Goal: Task Accomplishment & Management: Complete application form

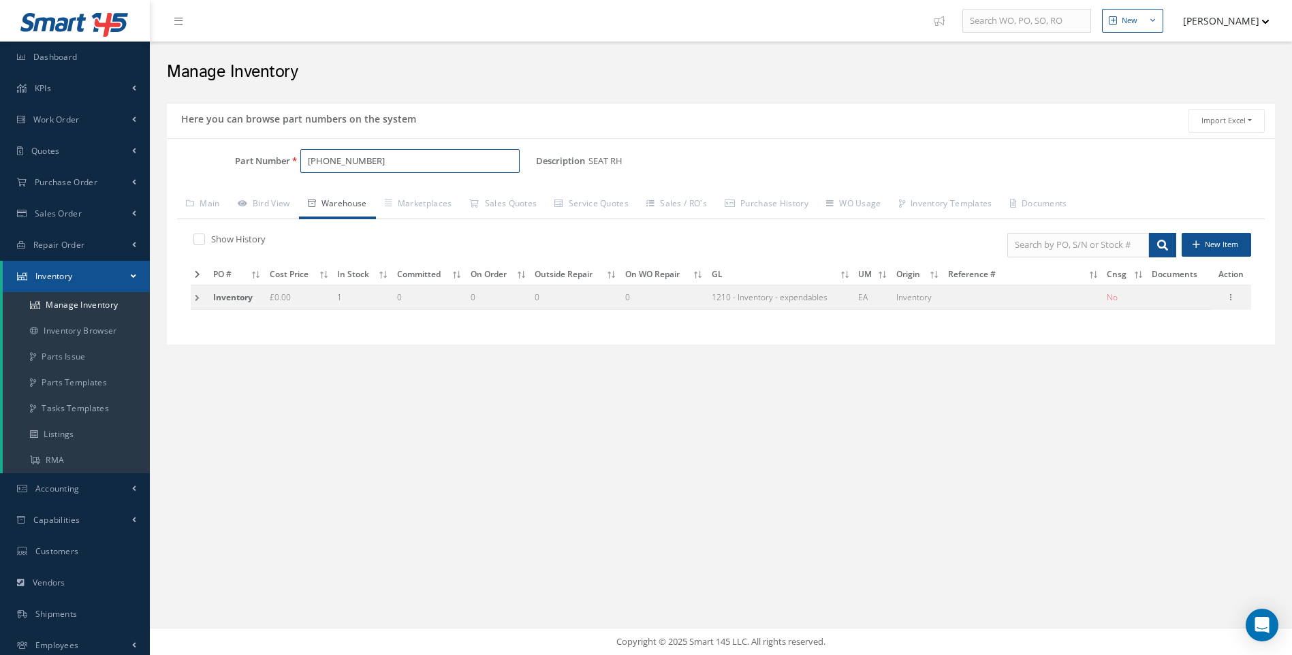
click at [261, 160] on div "Part Number 756-32-06" at bounding box center [351, 161] width 369 height 25
click at [346, 198] on span "C412705-573" at bounding box center [365, 196] width 123 height 14
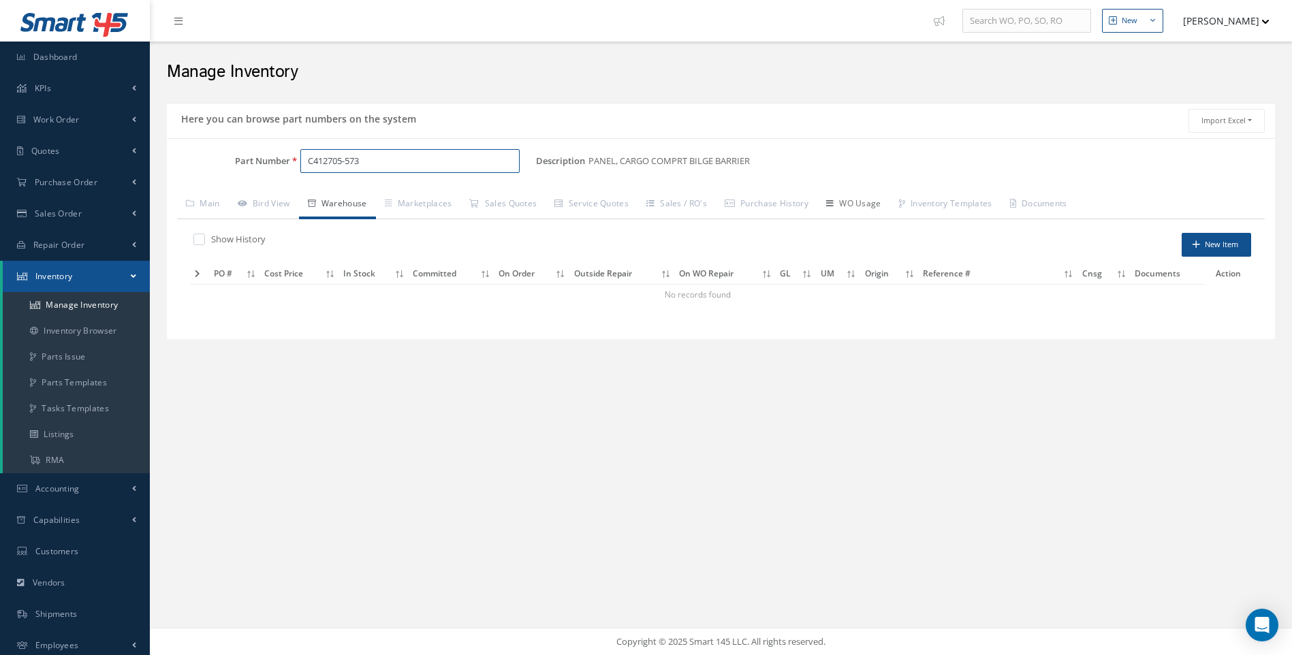
type input "C412705-573"
click at [863, 205] on link "WO Usage" at bounding box center [853, 205] width 73 height 29
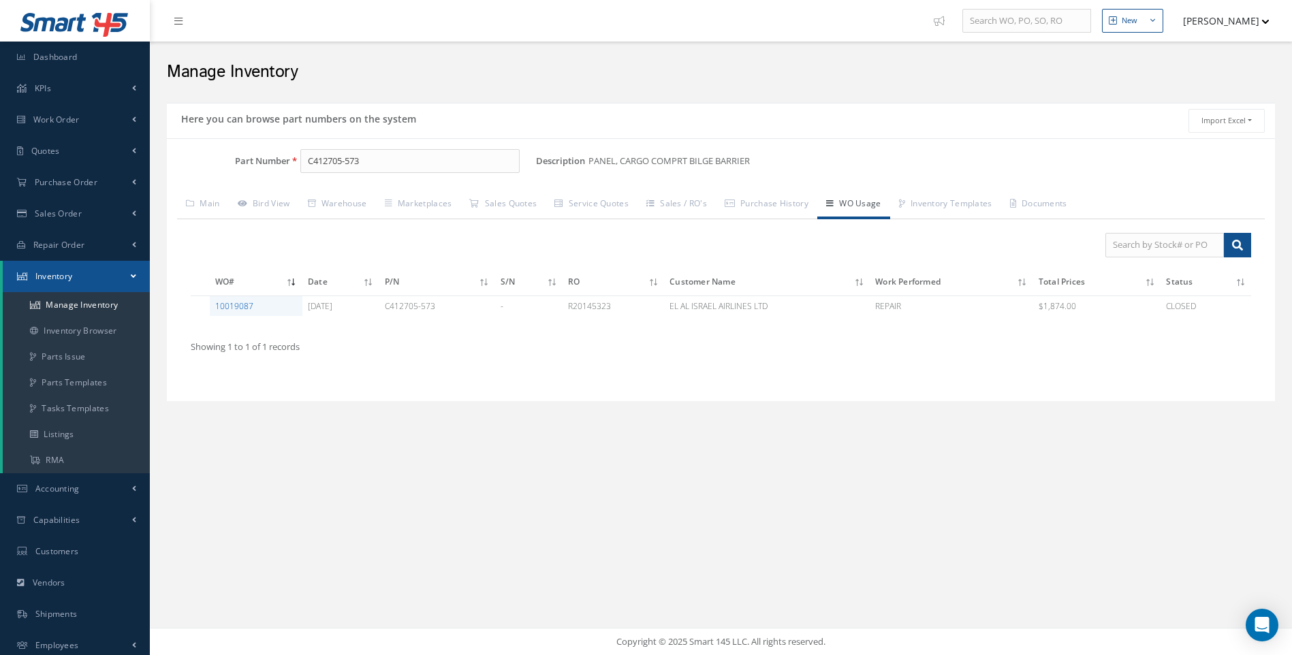
click at [236, 306] on link "10019087" at bounding box center [234, 306] width 38 height 12
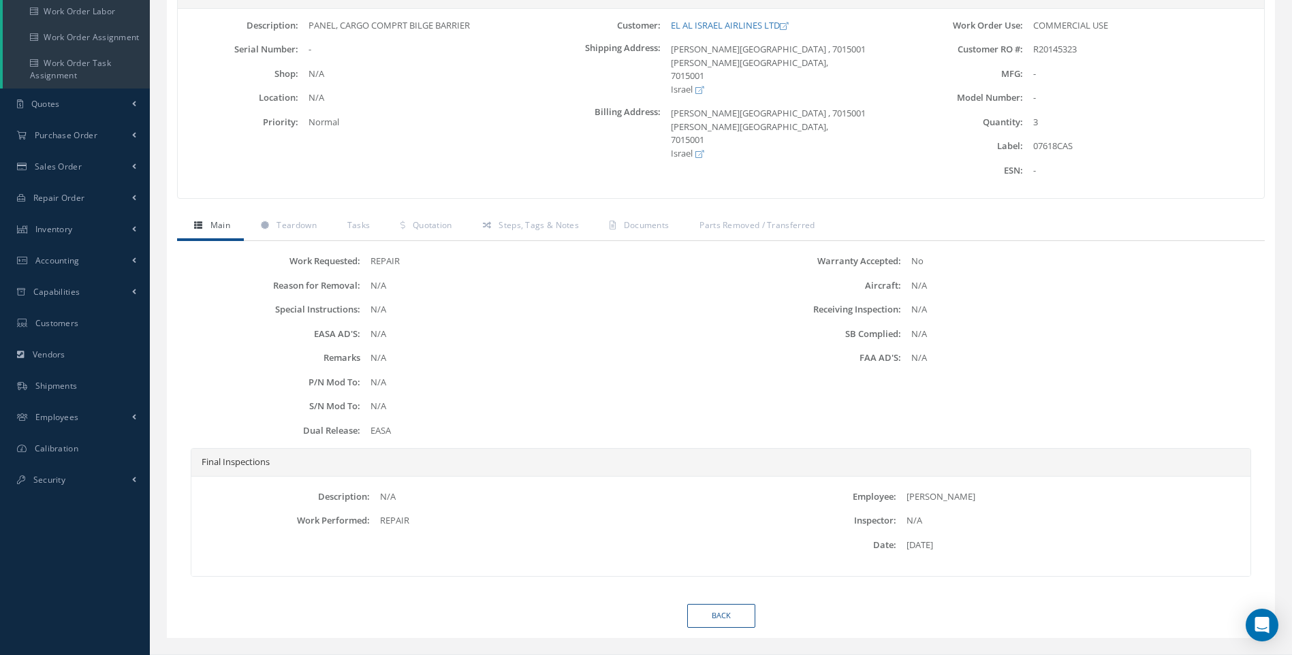
scroll to position [216, 0]
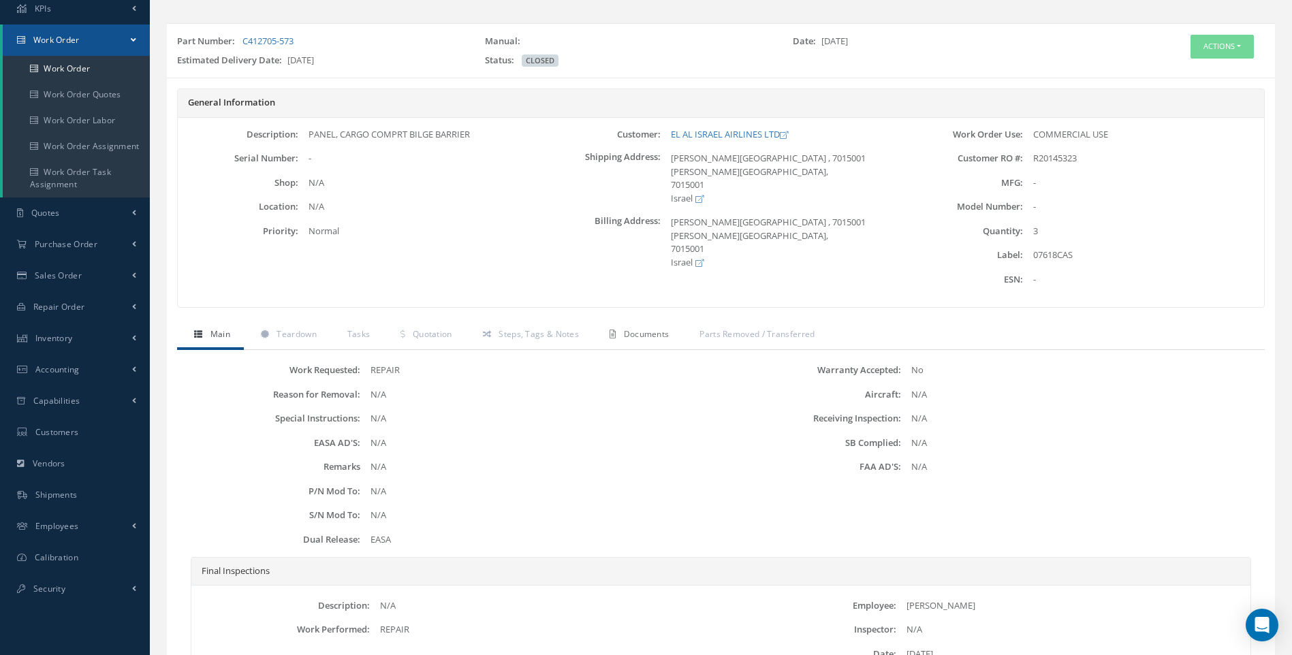
click at [625, 330] on span "Documents" at bounding box center [647, 334] width 46 height 12
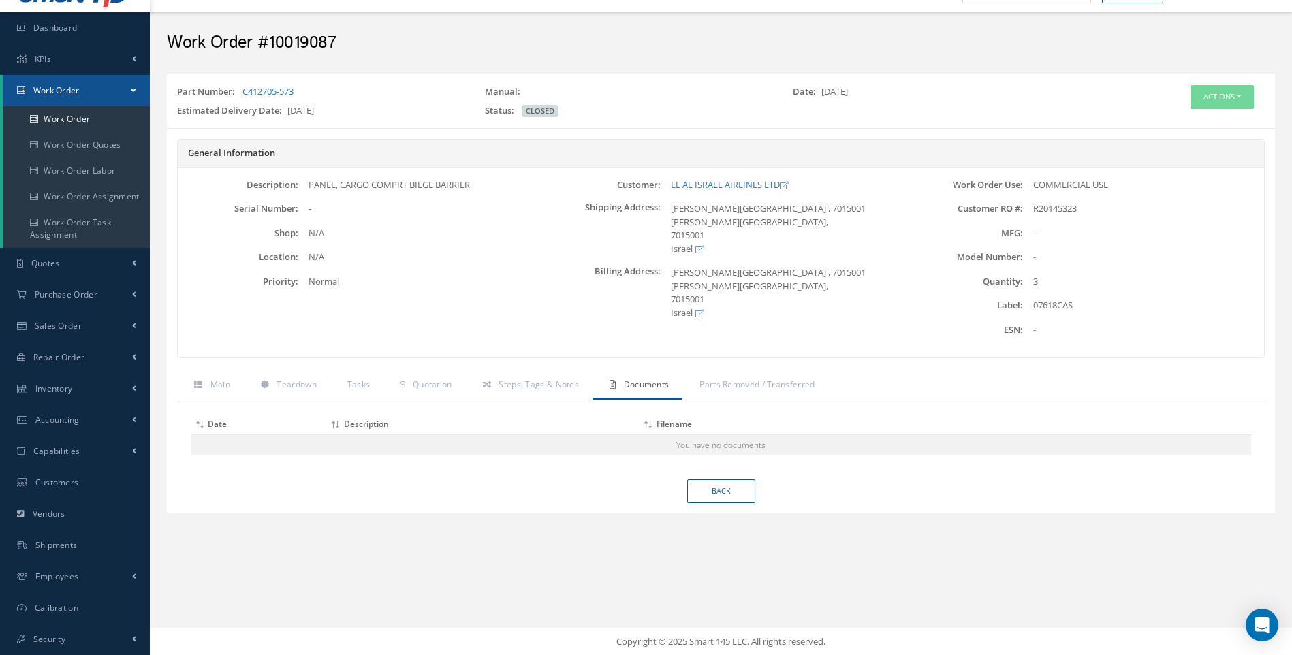
scroll to position [29, 0]
click at [74, 121] on link "Work Order" at bounding box center [76, 119] width 147 height 26
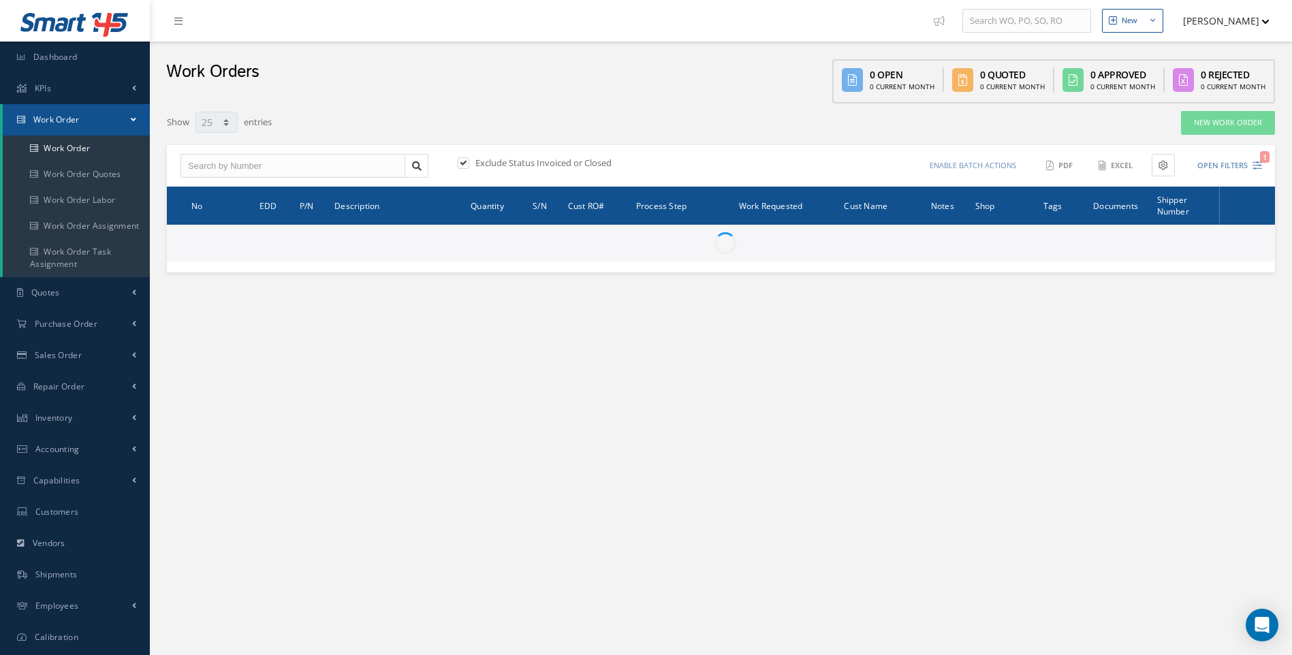
select select "25"
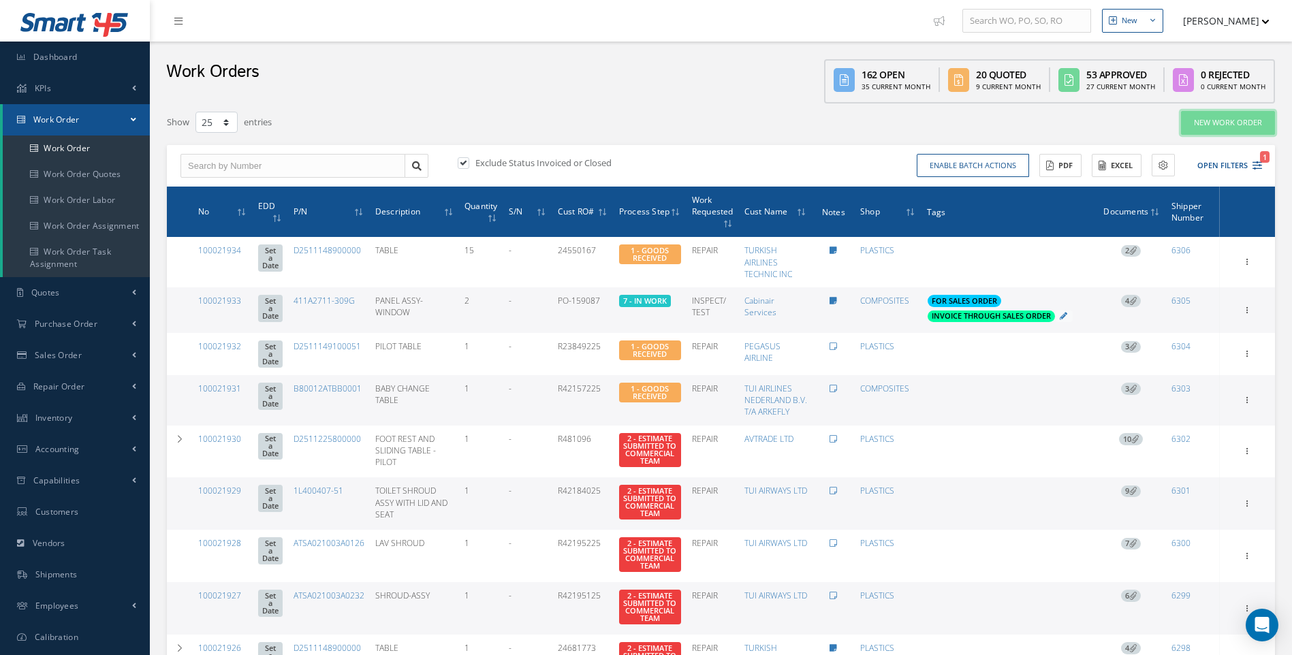
click at [1236, 122] on link "New Work Order" at bounding box center [1228, 123] width 94 height 24
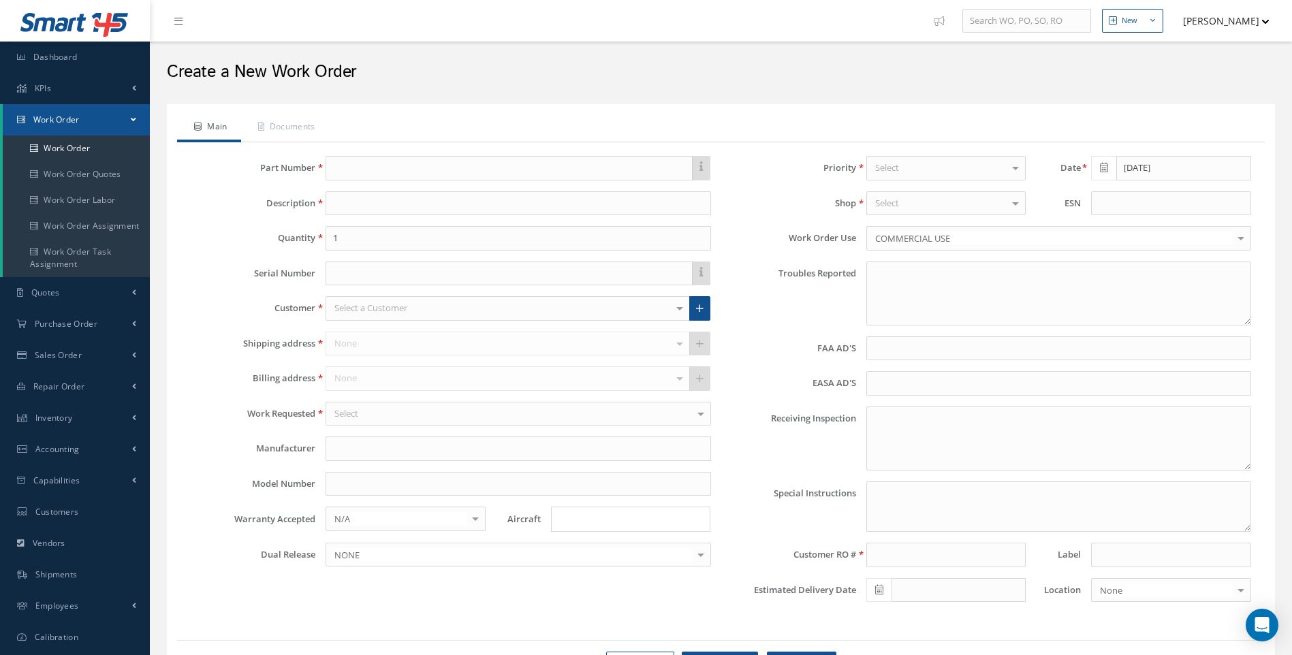
type textarea "NONE"
type input "NONE"
type textarea "NO VISUAL DAMAGE"
type textarea "PLEASE SEE R.O. FOR DETAILS"
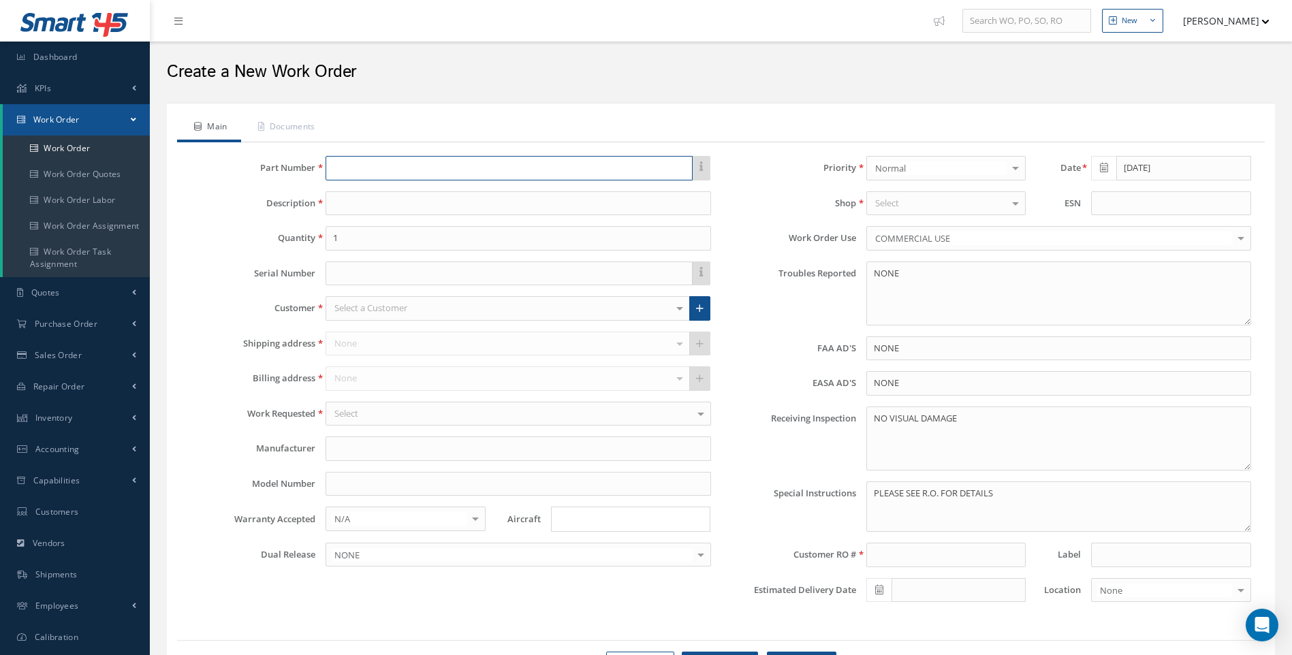
click at [369, 169] on input "text" at bounding box center [508, 168] width 366 height 25
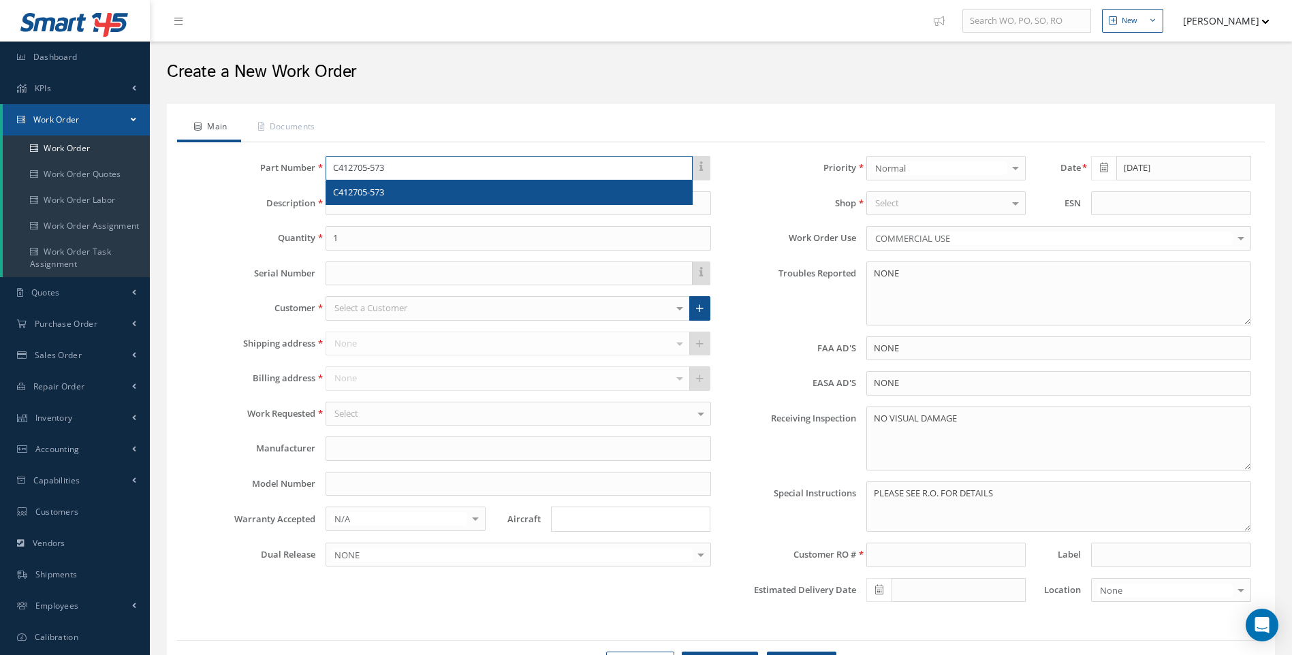
type input "C412705-573"
click at [379, 191] on span "C412705-573" at bounding box center [358, 192] width 51 height 12
type input "PANEL, CARGO COMPRT BILGE BARRIER"
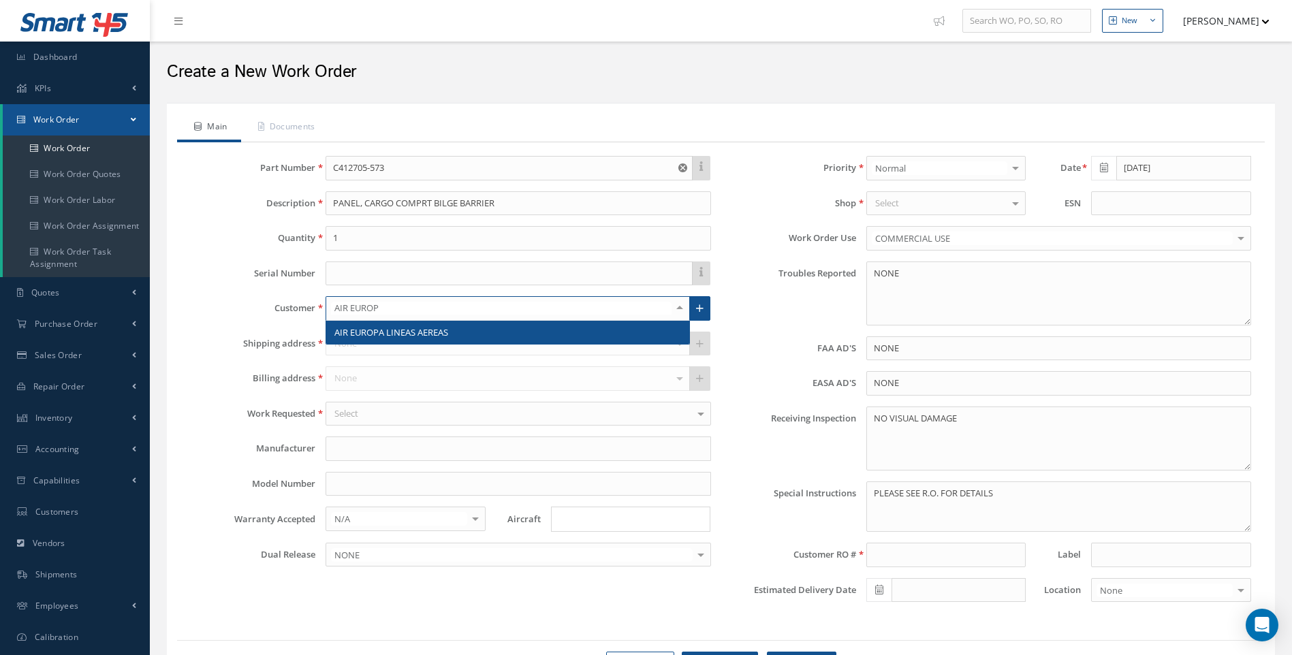
type input "AIR EUROPA"
click at [364, 328] on span "AIR EUROPA LINEAS AEREAS" at bounding box center [391, 332] width 114 height 12
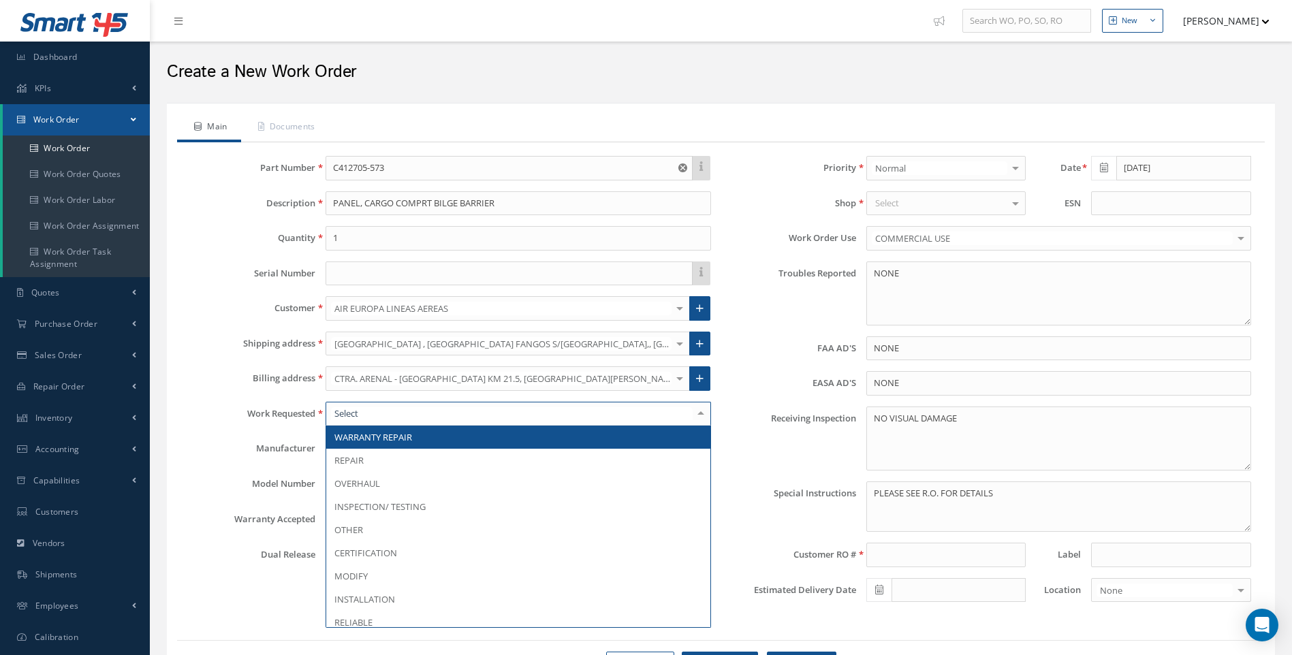
click at [397, 413] on div at bounding box center [517, 414] width 385 height 25
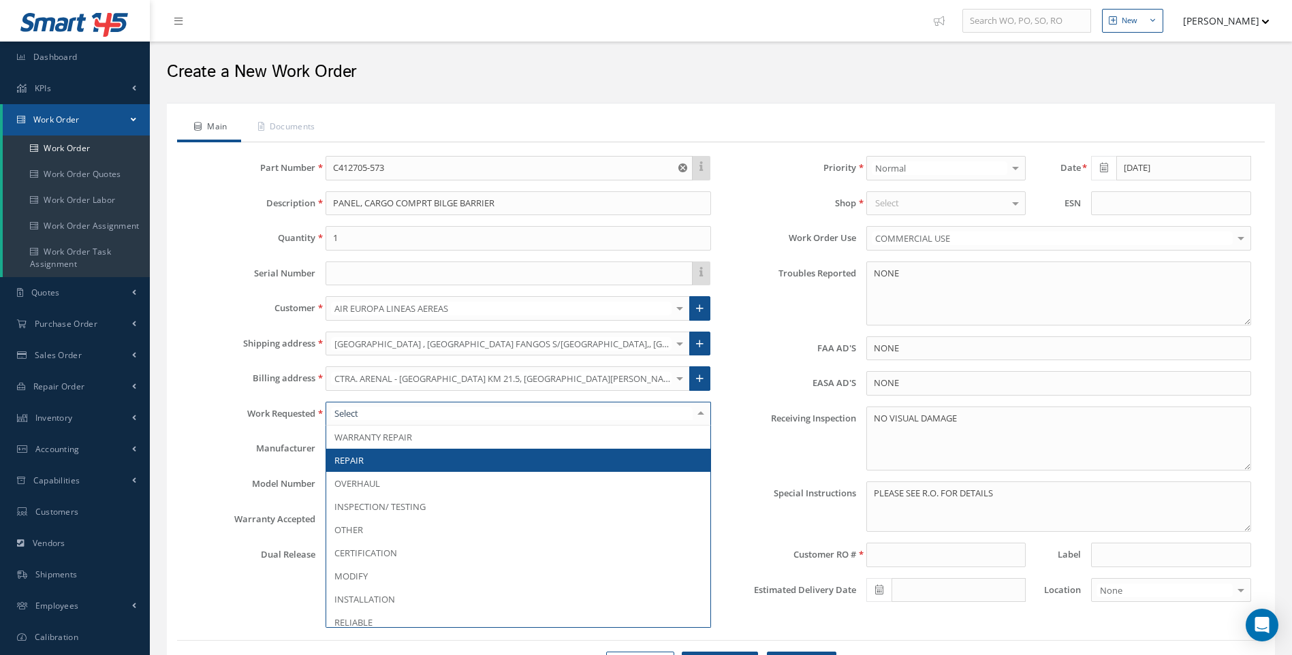
click at [362, 458] on span "REPAIR" at bounding box center [348, 460] width 29 height 12
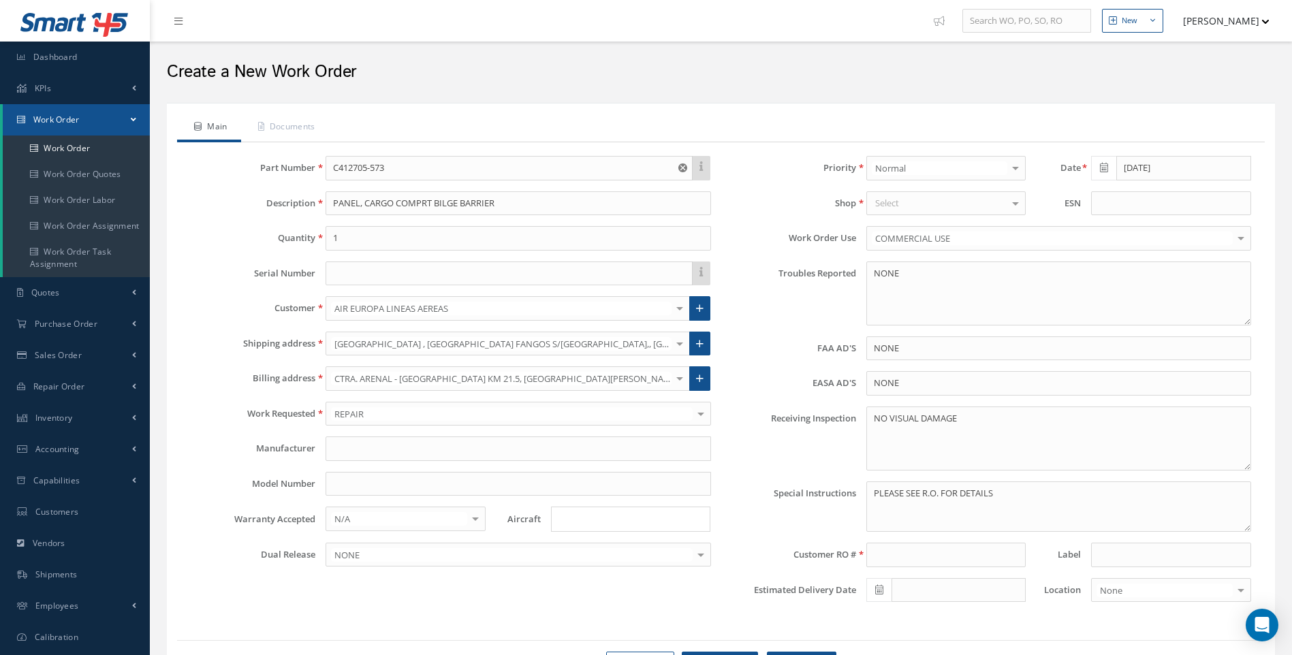
click at [912, 207] on div "Select" at bounding box center [945, 203] width 159 height 25
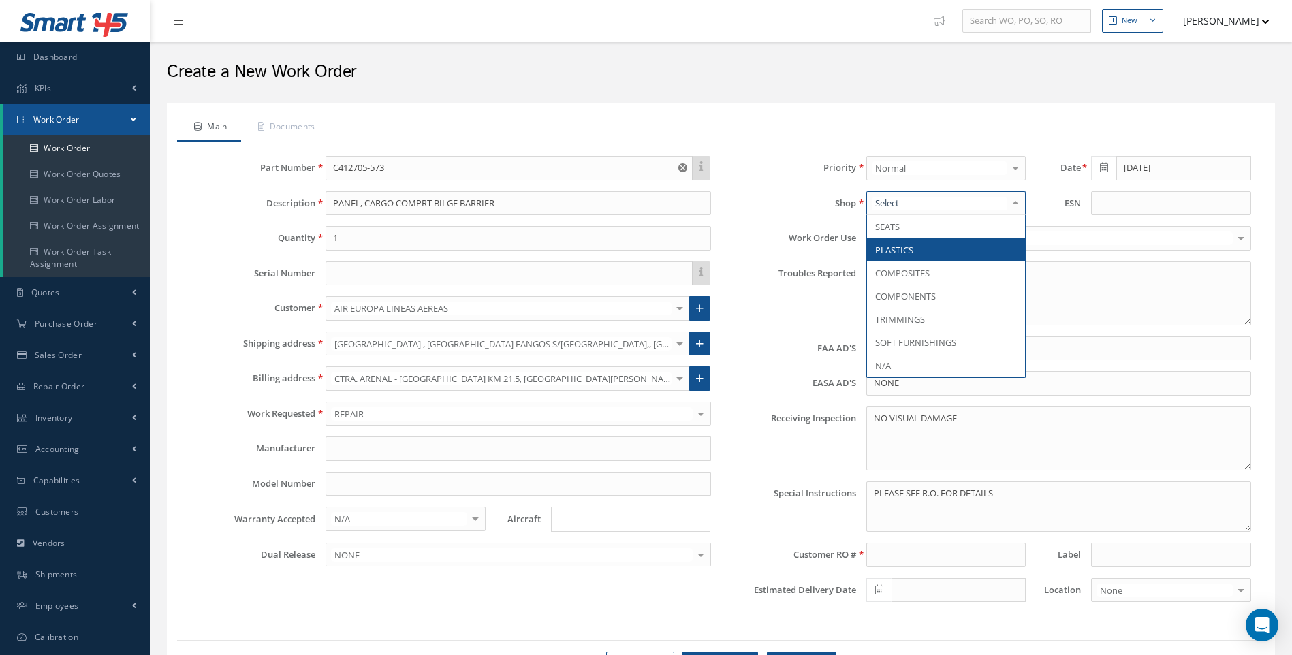
click at [884, 254] on span "PLASTICS" at bounding box center [894, 250] width 38 height 12
click at [903, 272] on span "COMPOSITES" at bounding box center [902, 273] width 54 height 12
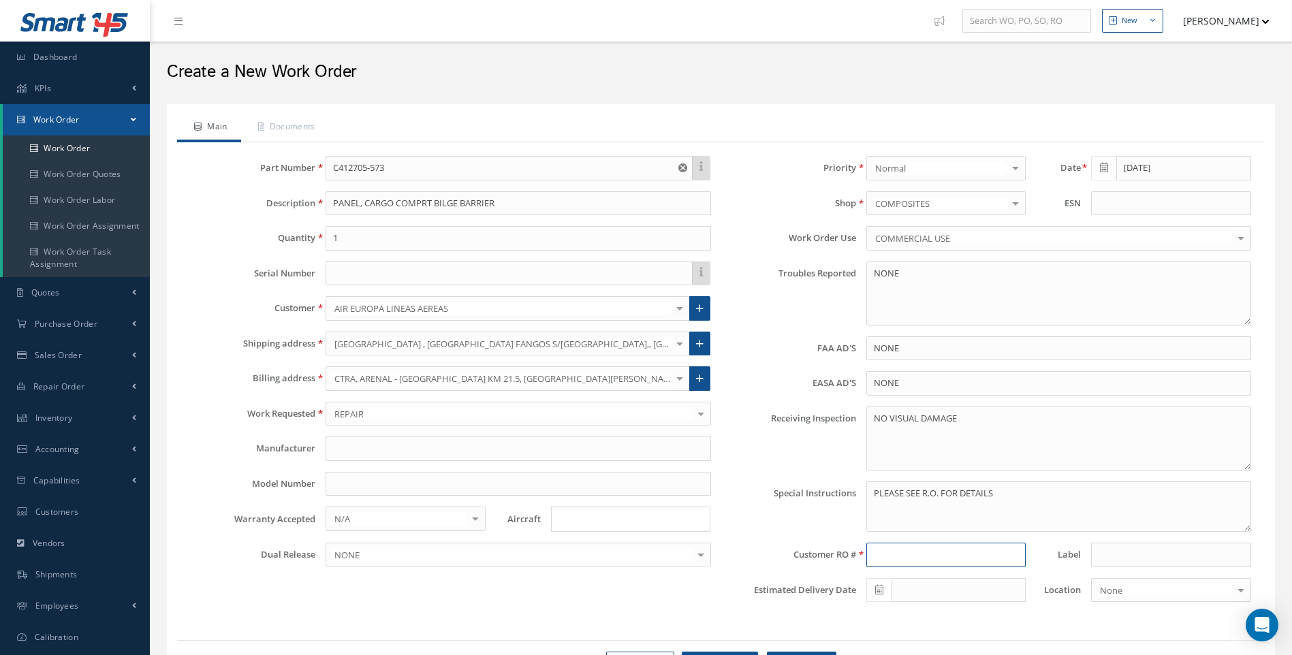
click at [897, 554] on input at bounding box center [945, 555] width 159 height 25
type input "RO 211296"
click at [308, 130] on link "Documents" at bounding box center [285, 128] width 88 height 29
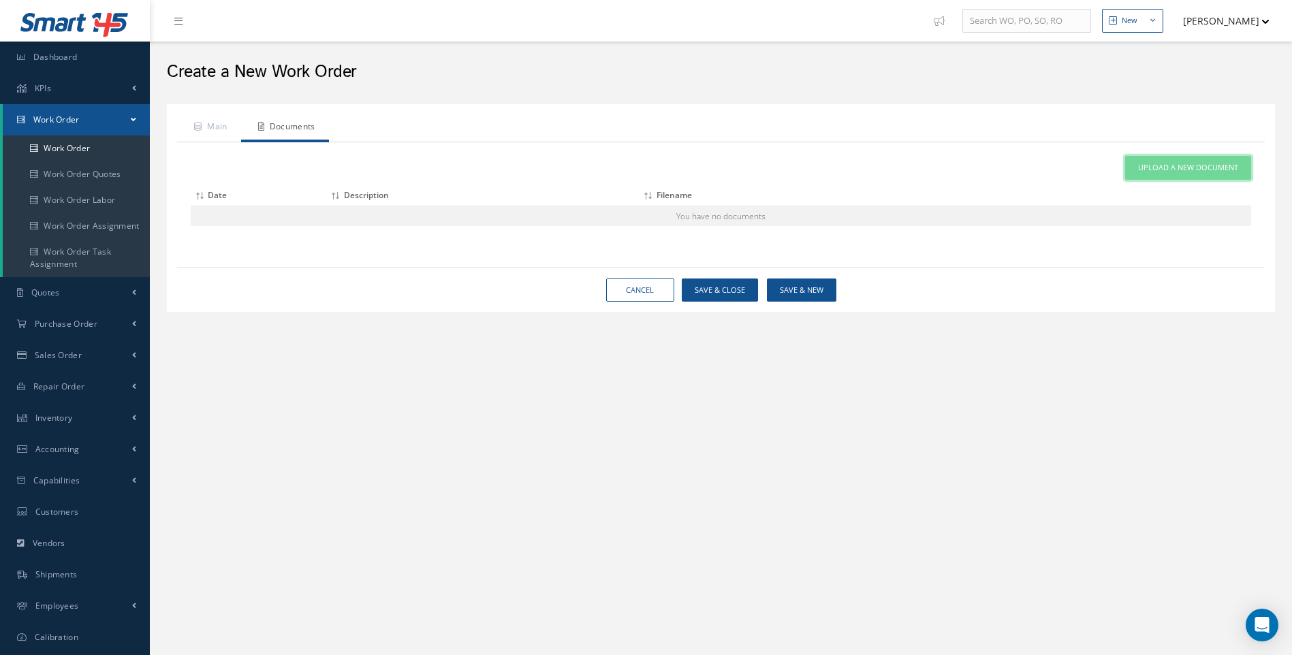
click at [1162, 168] on span "Upload a New Document" at bounding box center [1188, 168] width 100 height 12
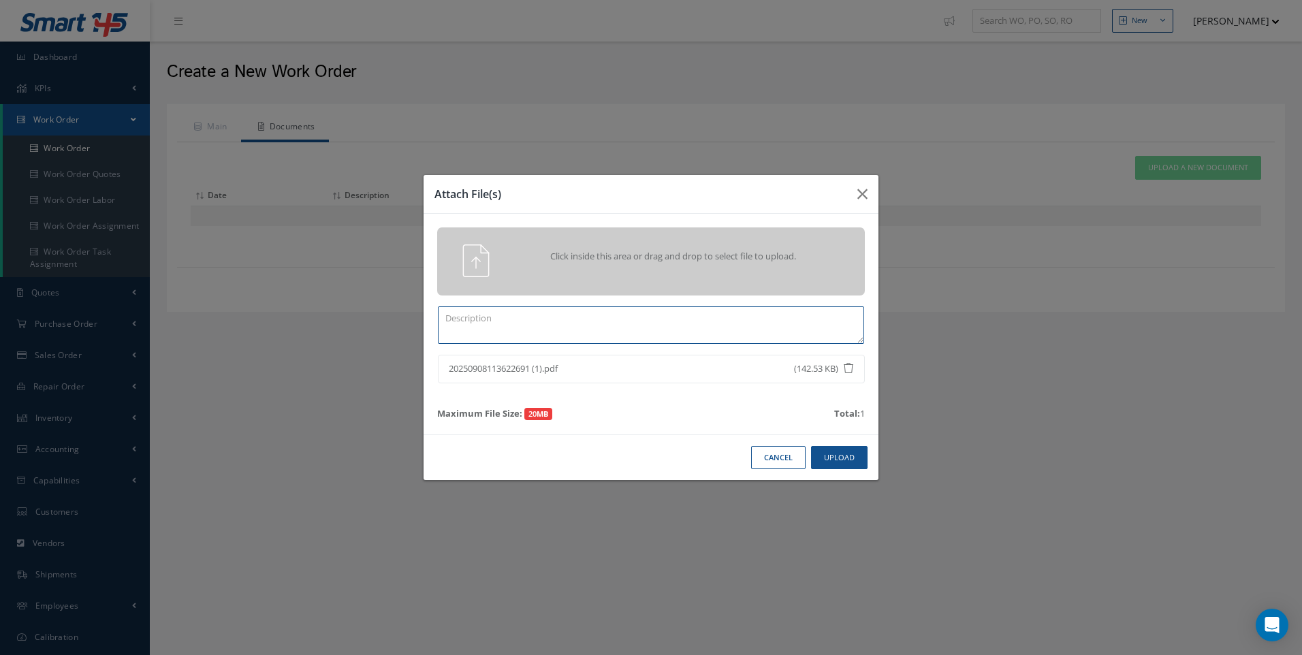
click at [532, 324] on textarea at bounding box center [651, 324] width 426 height 37
drag, startPoint x: 838, startPoint y: 460, endPoint x: 827, endPoint y: 449, distance: 14.9
click at [838, 460] on button "Upload" at bounding box center [839, 458] width 57 height 24
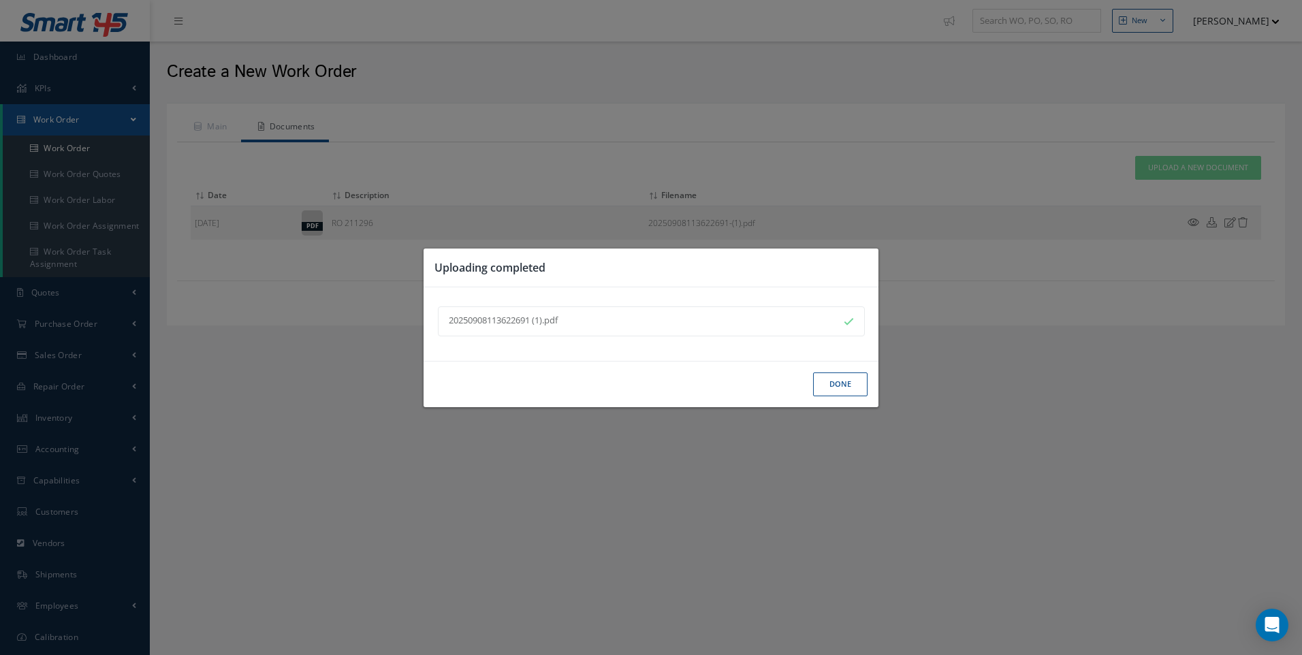
drag, startPoint x: 833, startPoint y: 383, endPoint x: 891, endPoint y: 353, distance: 64.9
click at [833, 383] on button "Done" at bounding box center [840, 384] width 54 height 24
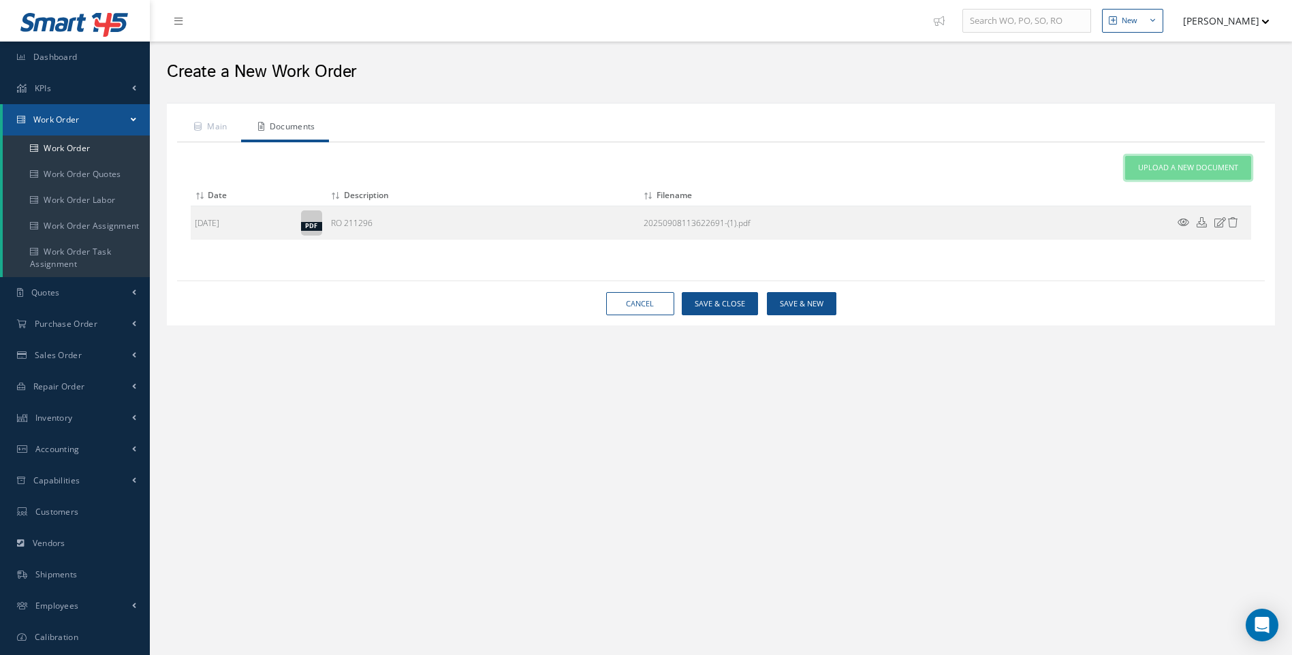
drag, startPoint x: 1177, startPoint y: 172, endPoint x: 845, endPoint y: 379, distance: 390.9
click at [1177, 172] on span "Upload a New Document" at bounding box center [1188, 168] width 100 height 12
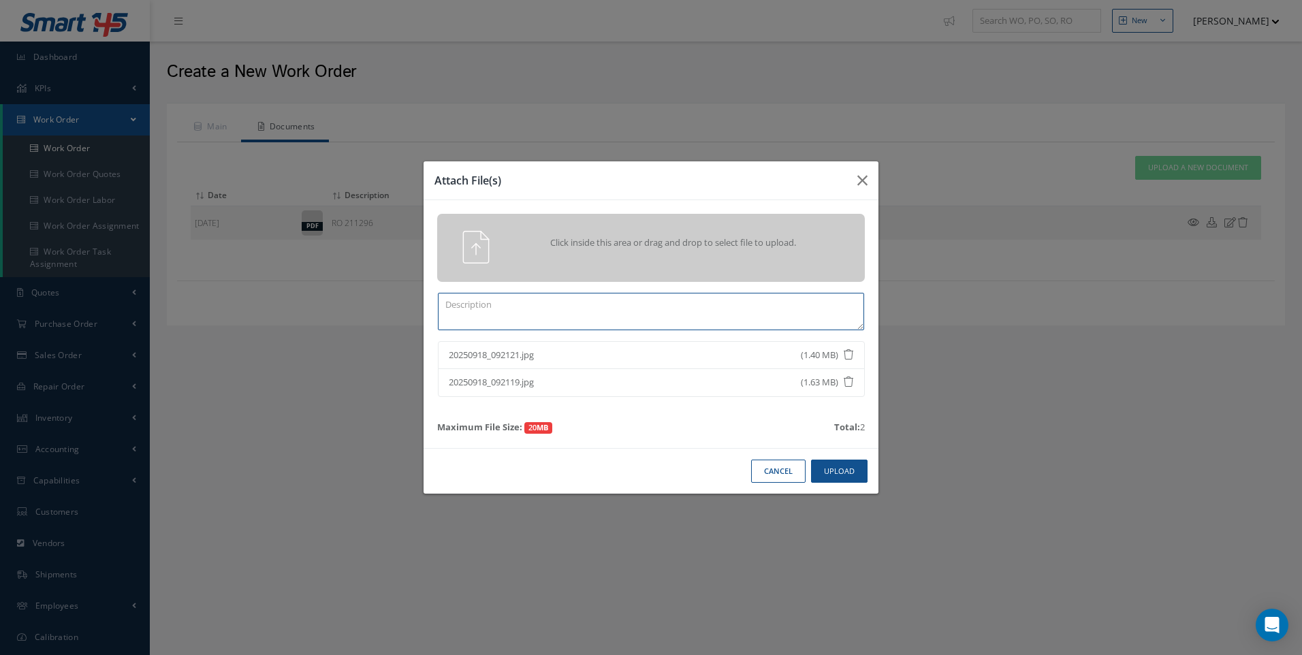
click at [455, 322] on textarea at bounding box center [651, 311] width 426 height 37
type textarea "INB PICT"
click at [840, 470] on button "Upload" at bounding box center [839, 472] width 57 height 24
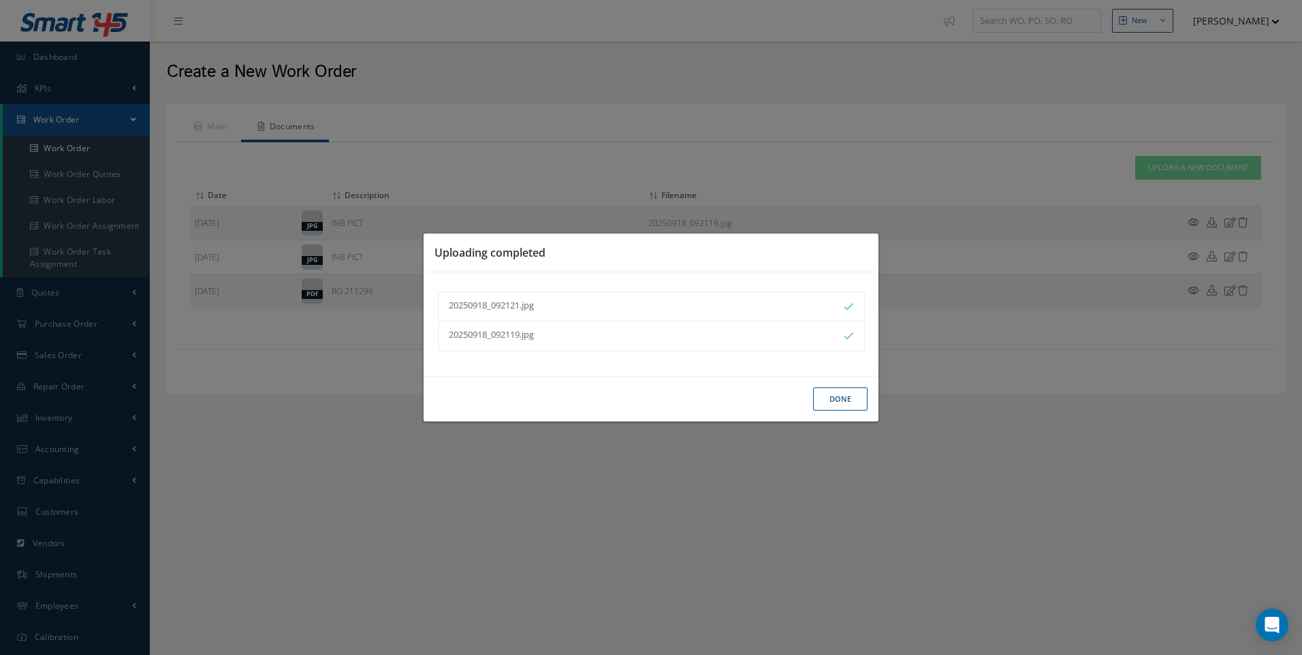
drag, startPoint x: 842, startPoint y: 396, endPoint x: 656, endPoint y: 262, distance: 228.3
click at [841, 396] on button "Done" at bounding box center [840, 399] width 54 height 24
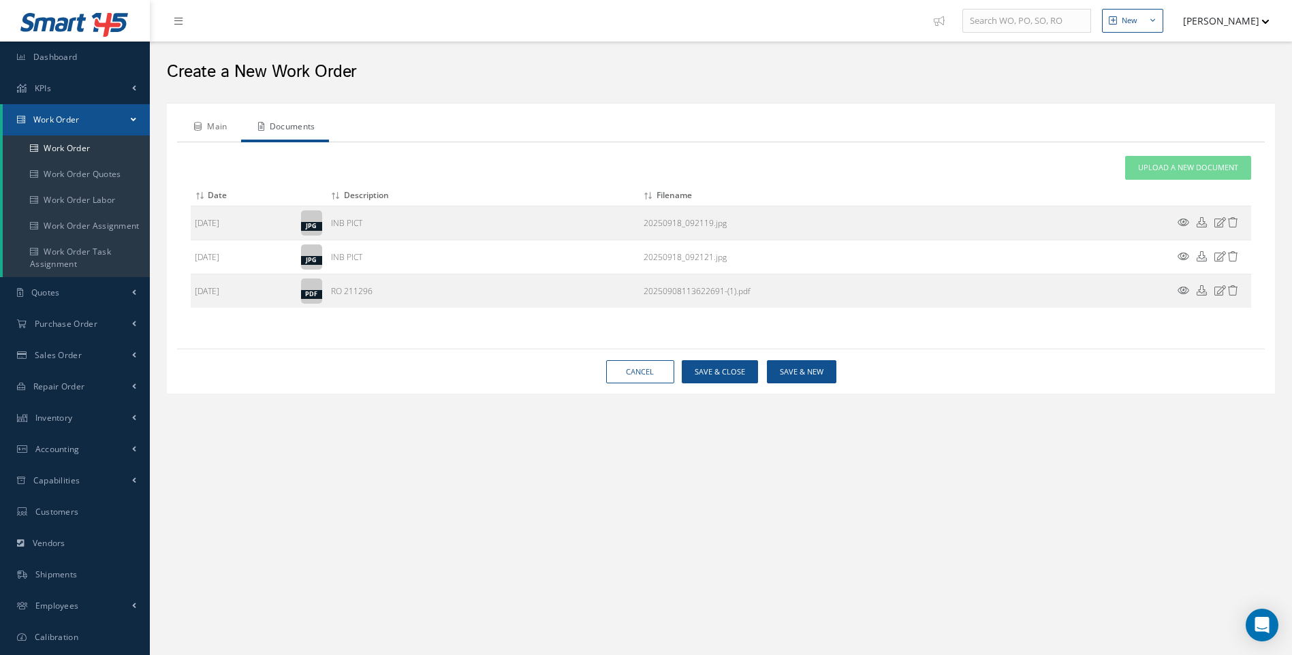
click at [221, 125] on link "Main" at bounding box center [209, 128] width 64 height 29
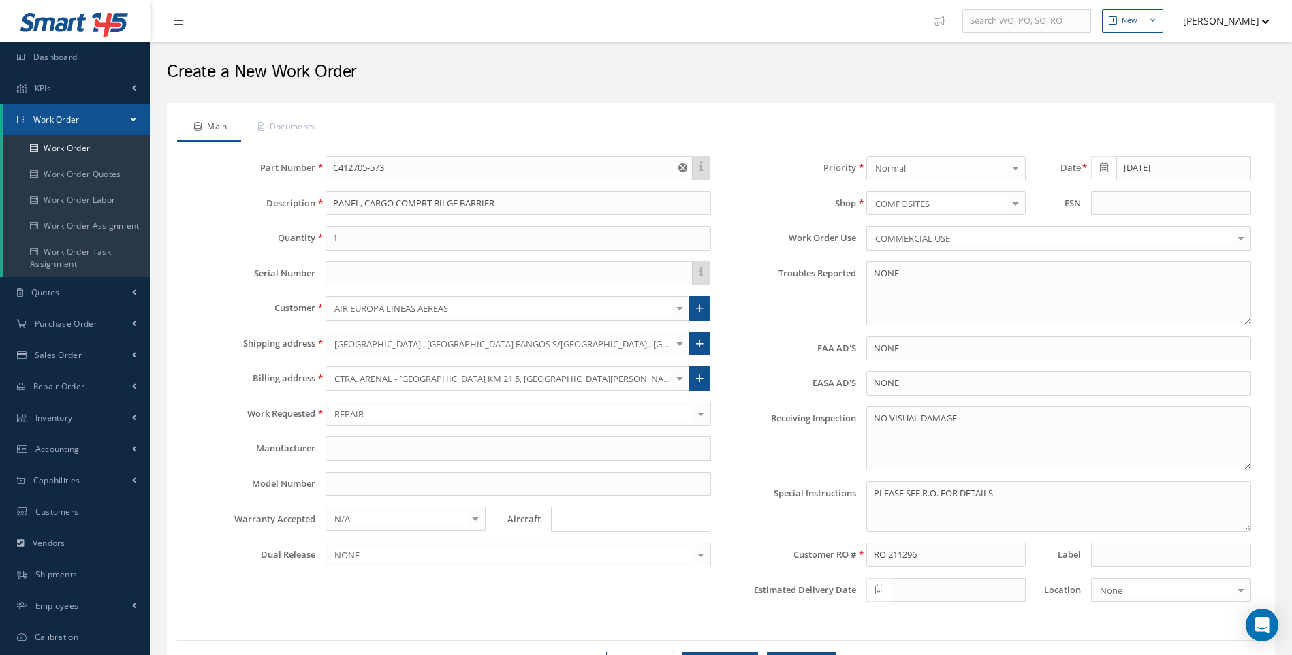
click at [575, 524] on input "Search for option" at bounding box center [627, 519] width 149 height 14
type input "B787"
click at [574, 541] on link "B787" at bounding box center [631, 545] width 158 height 21
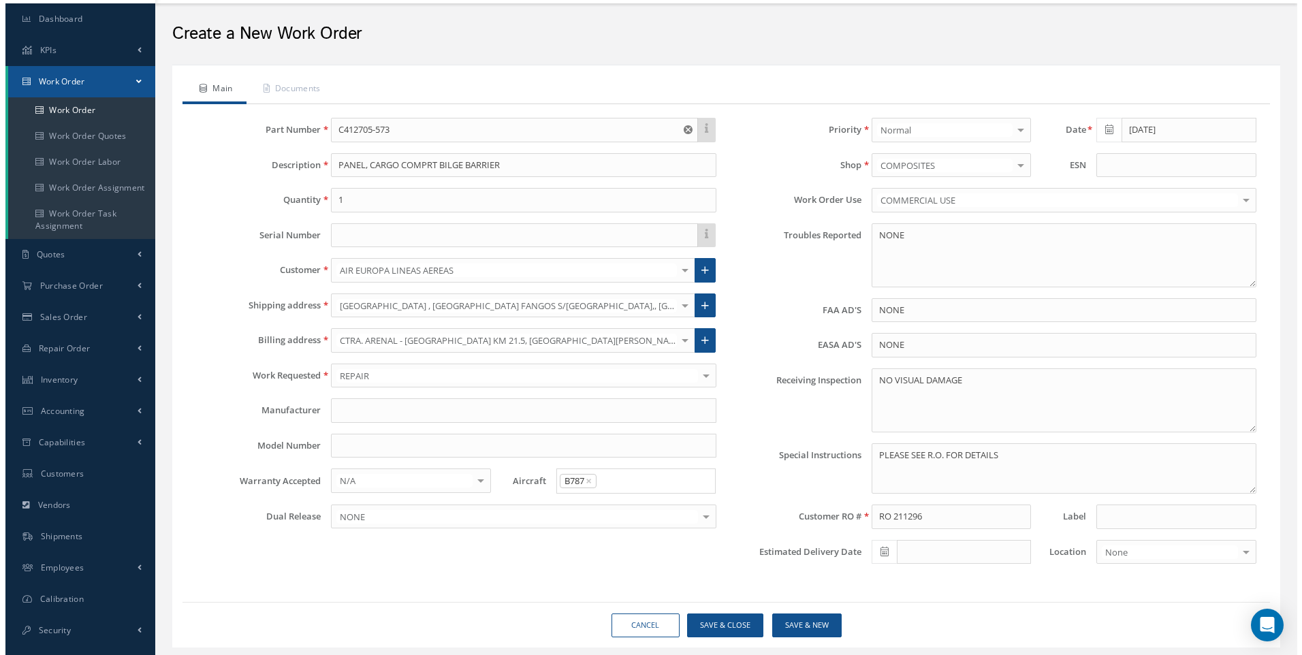
scroll to position [75, 0]
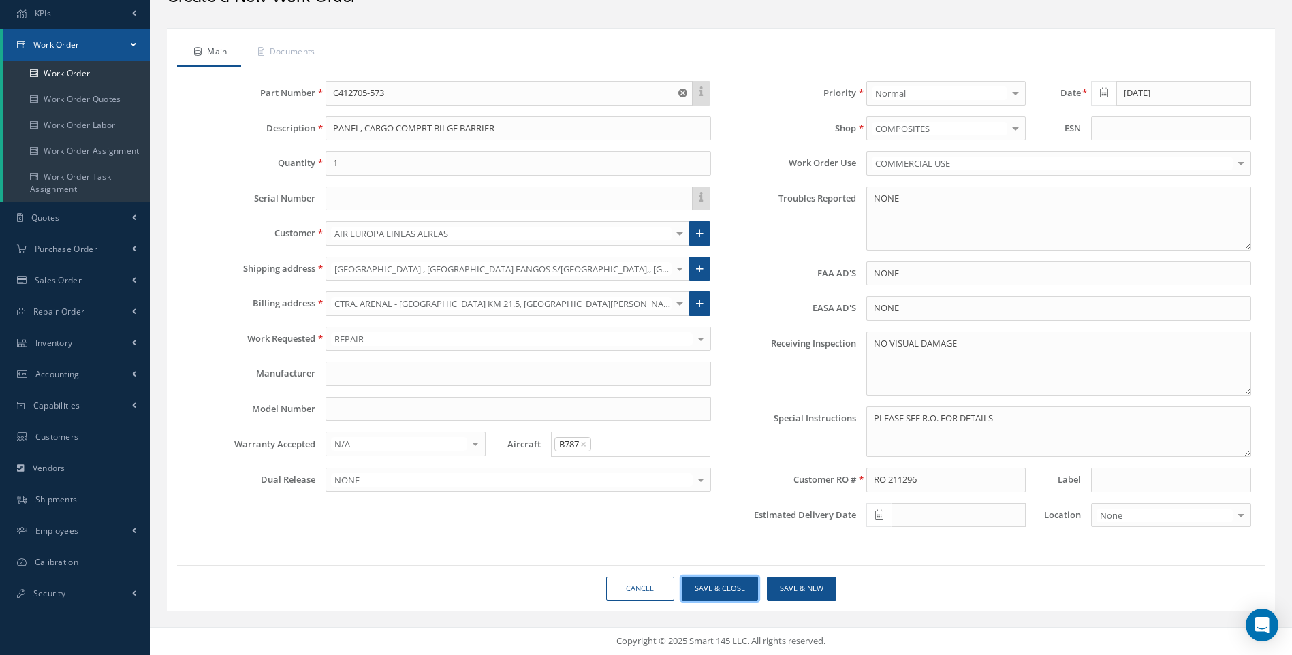
click at [735, 585] on button "Save & Close" at bounding box center [720, 589] width 76 height 24
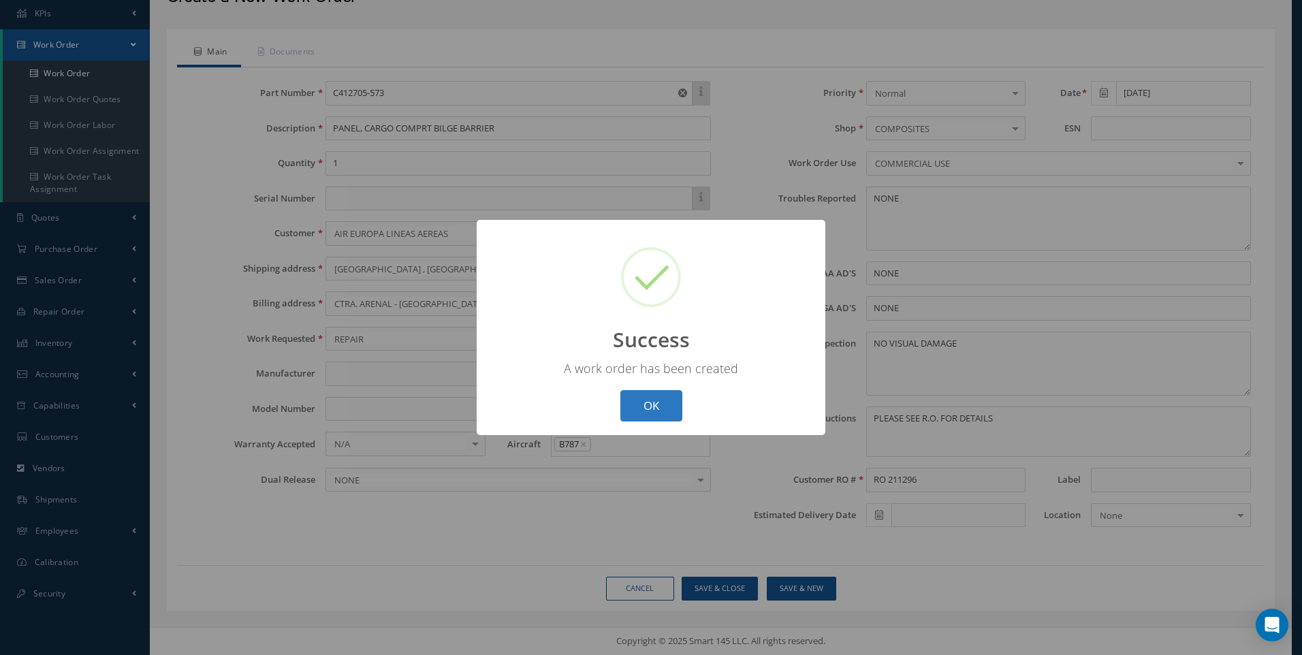
click at [660, 407] on button "OK" at bounding box center [651, 406] width 62 height 32
select select "25"
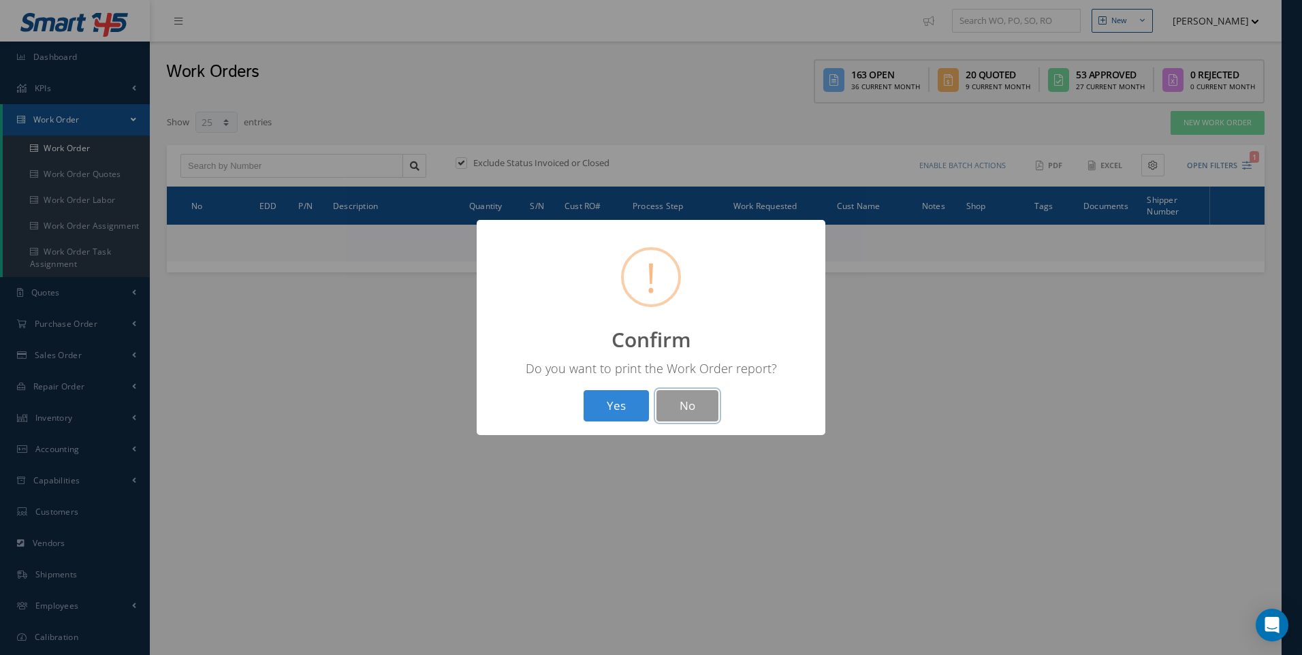
click at [681, 397] on button "No" at bounding box center [687, 406] width 62 height 32
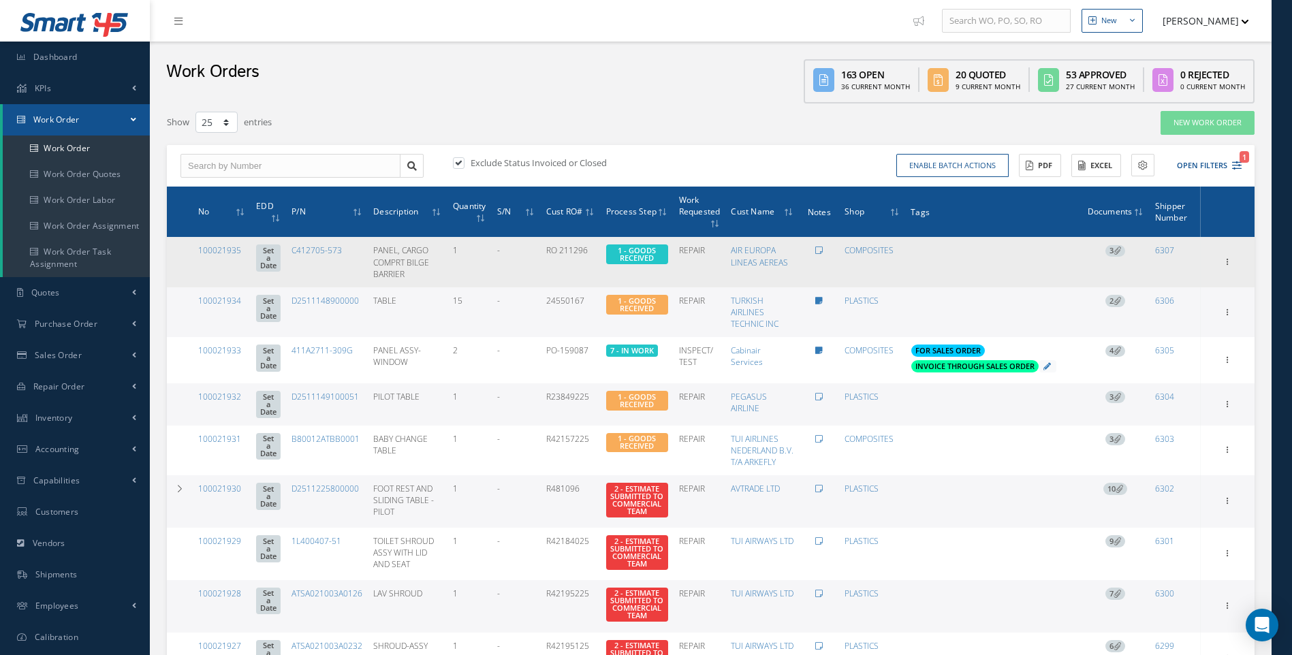
click at [0, 0] on span "Add Tags" at bounding box center [0, 0] width 0 height 0
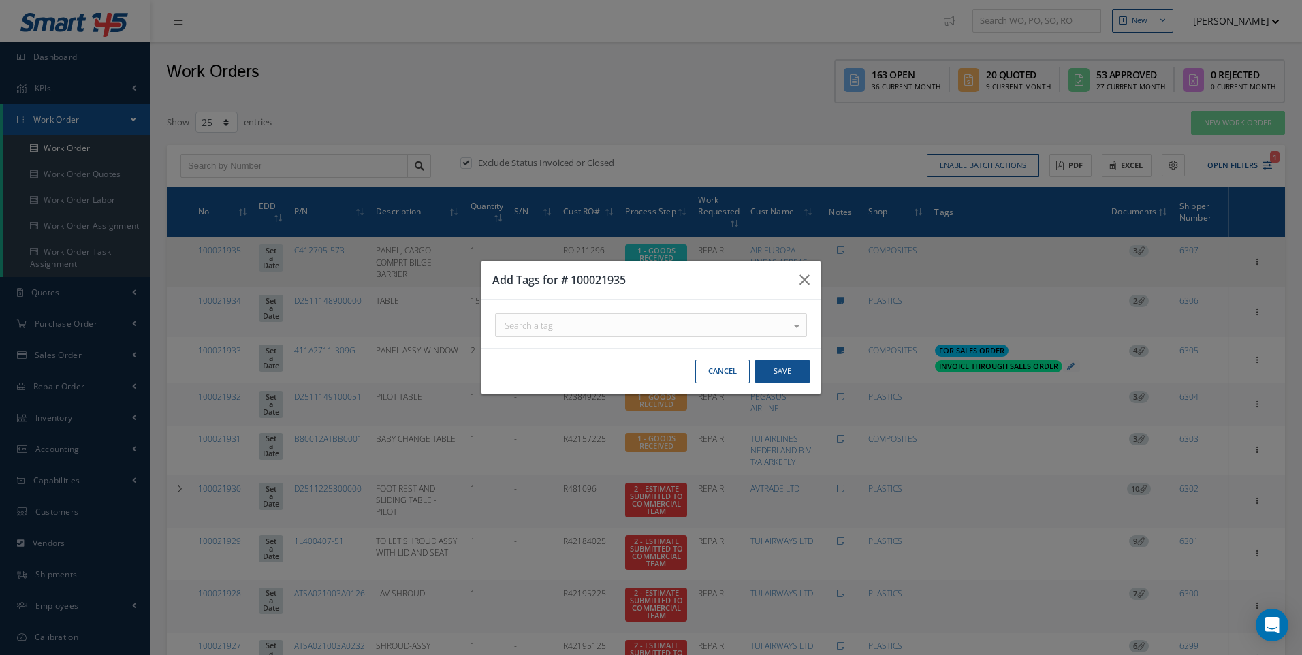
click at [734, 368] on button "Cancel" at bounding box center [722, 372] width 54 height 24
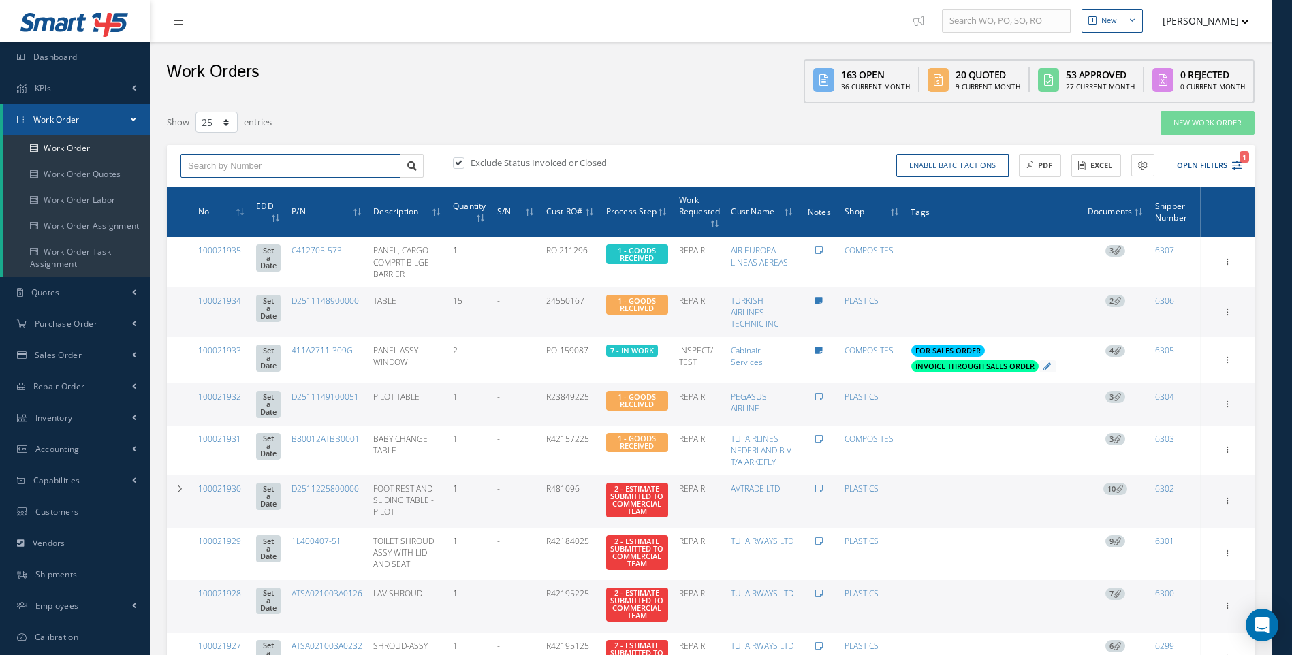
click at [224, 164] on input "text" at bounding box center [290, 166] width 220 height 25
type input "C412705-57"
type input "C412705-5"
type input "C412705-"
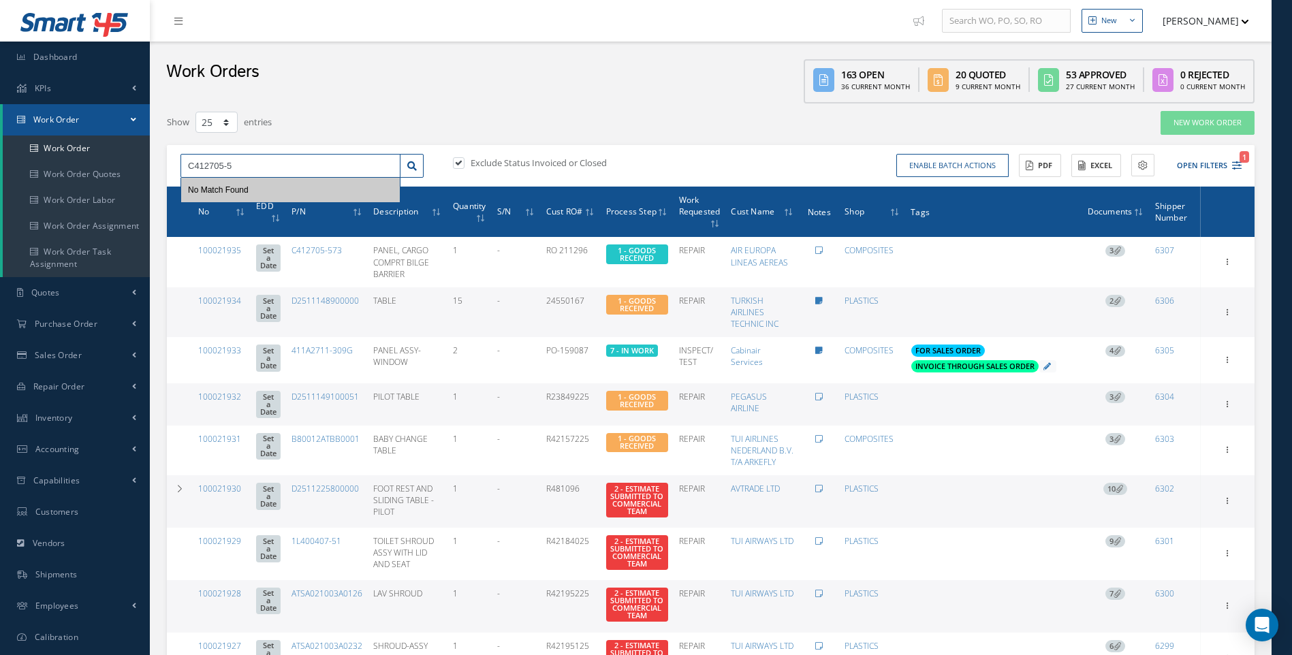
type input "C412705-"
type input "C412705"
type input "C41270"
type input "C4127"
type input "C41"
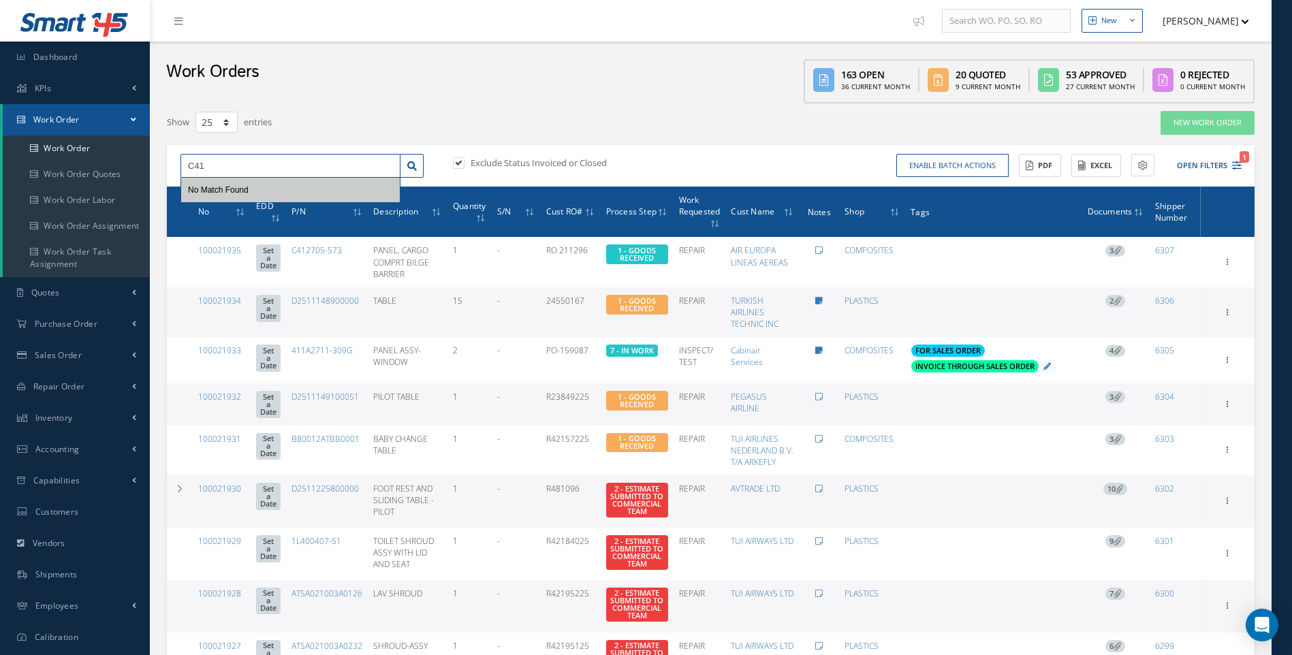
type input "C4"
type input "C"
click at [1228, 164] on button "Open Filters 1" at bounding box center [1202, 166] width 77 height 22
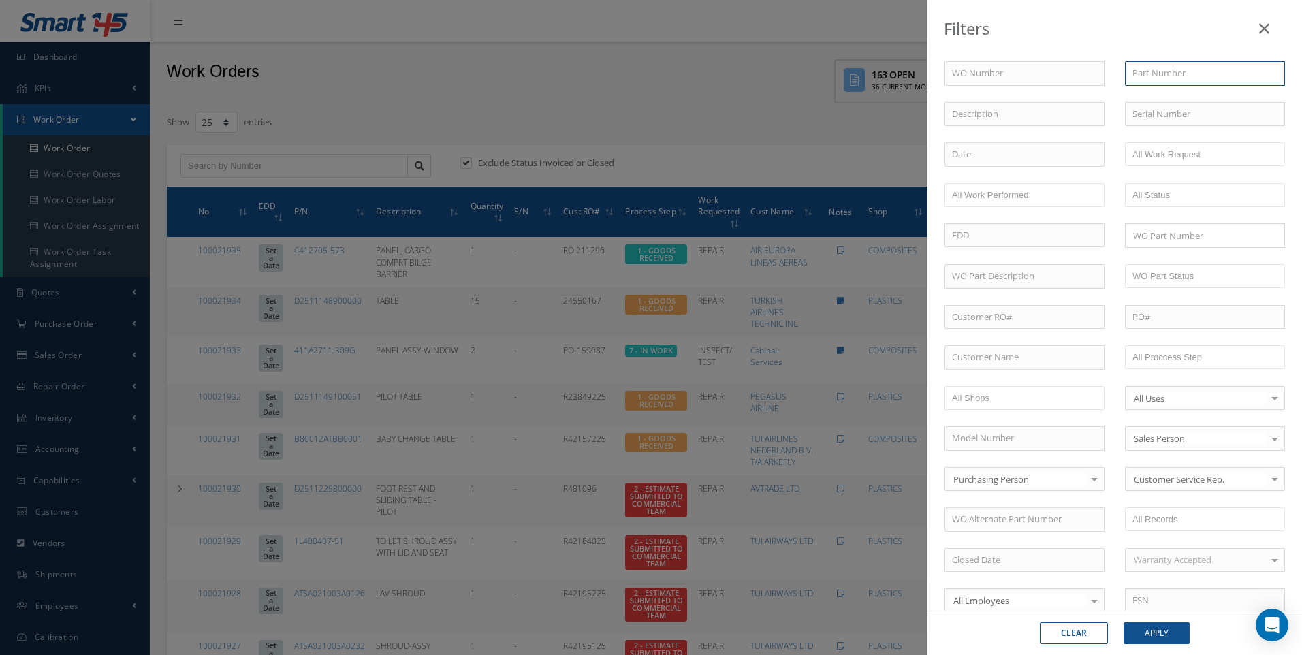
click at [1150, 76] on input "text" at bounding box center [1205, 73] width 160 height 25
click at [1124, 622] on button "Apply" at bounding box center [1157, 633] width 66 height 22
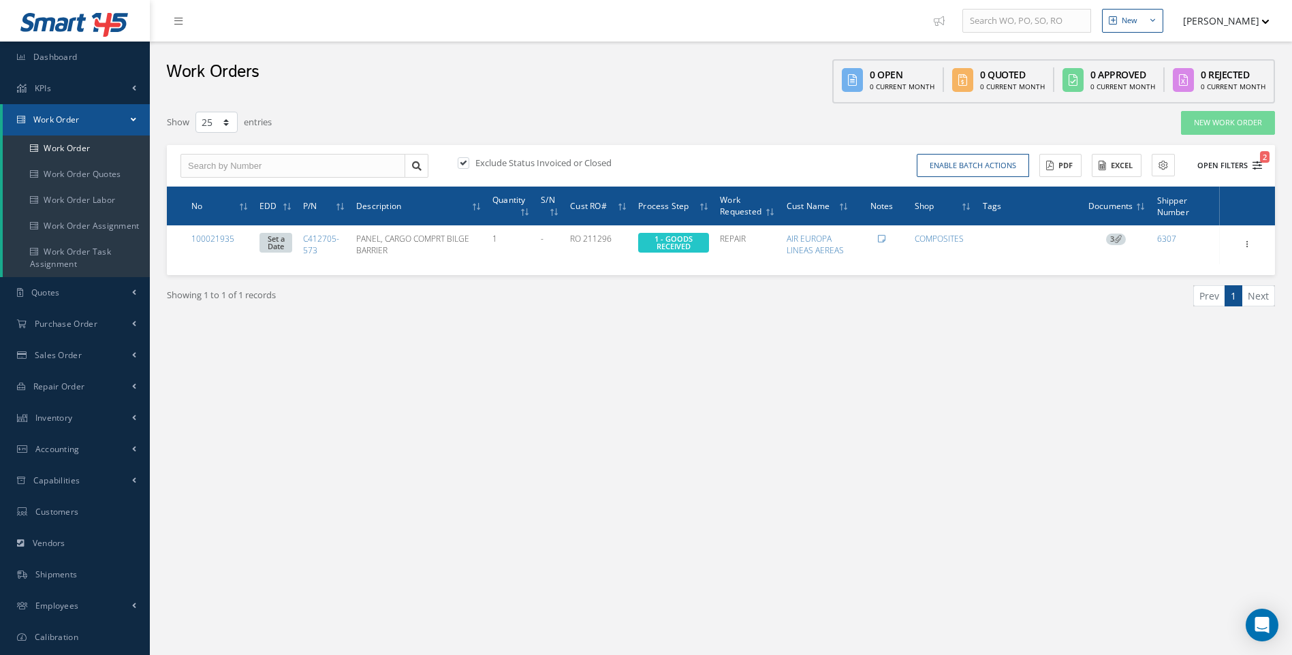
click at [1252, 162] on icon "2" at bounding box center [1257, 166] width 10 height 10
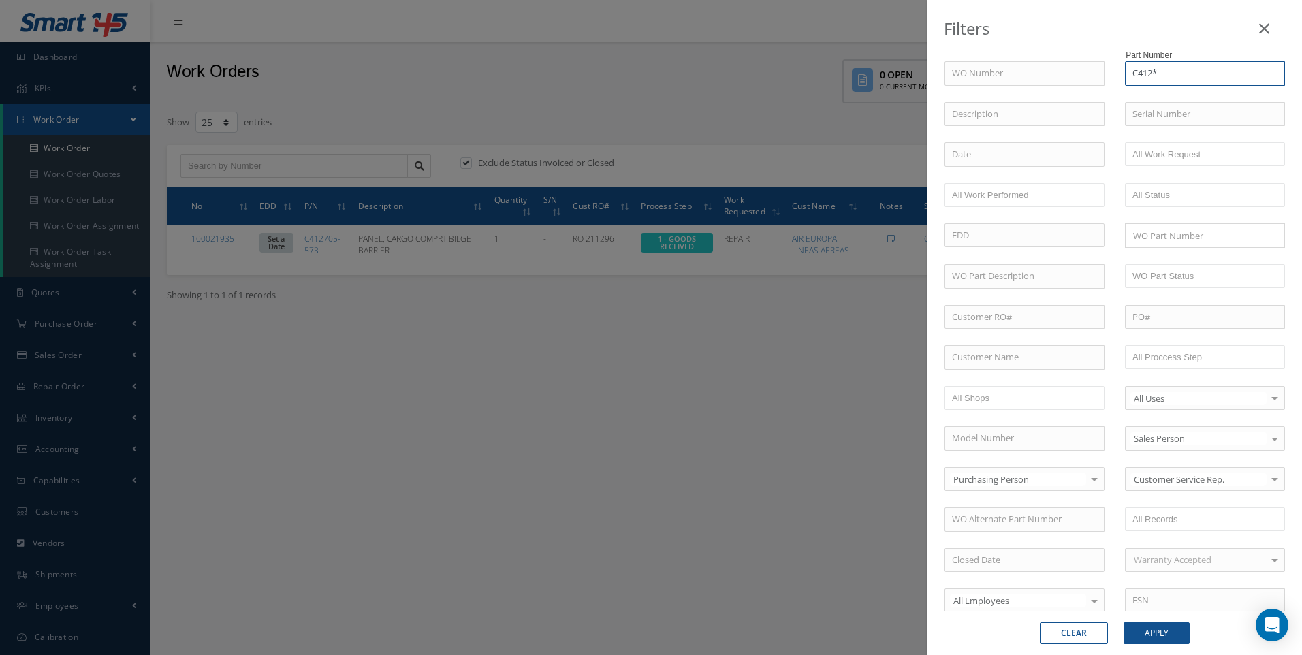
click at [1155, 71] on input "C412*" at bounding box center [1205, 73] width 160 height 25
type input "C41*"
drag, startPoint x: 1270, startPoint y: 29, endPoint x: 927, endPoint y: 180, distance: 374.1
click at [1270, 31] on link at bounding box center [1264, 25] width 43 height 40
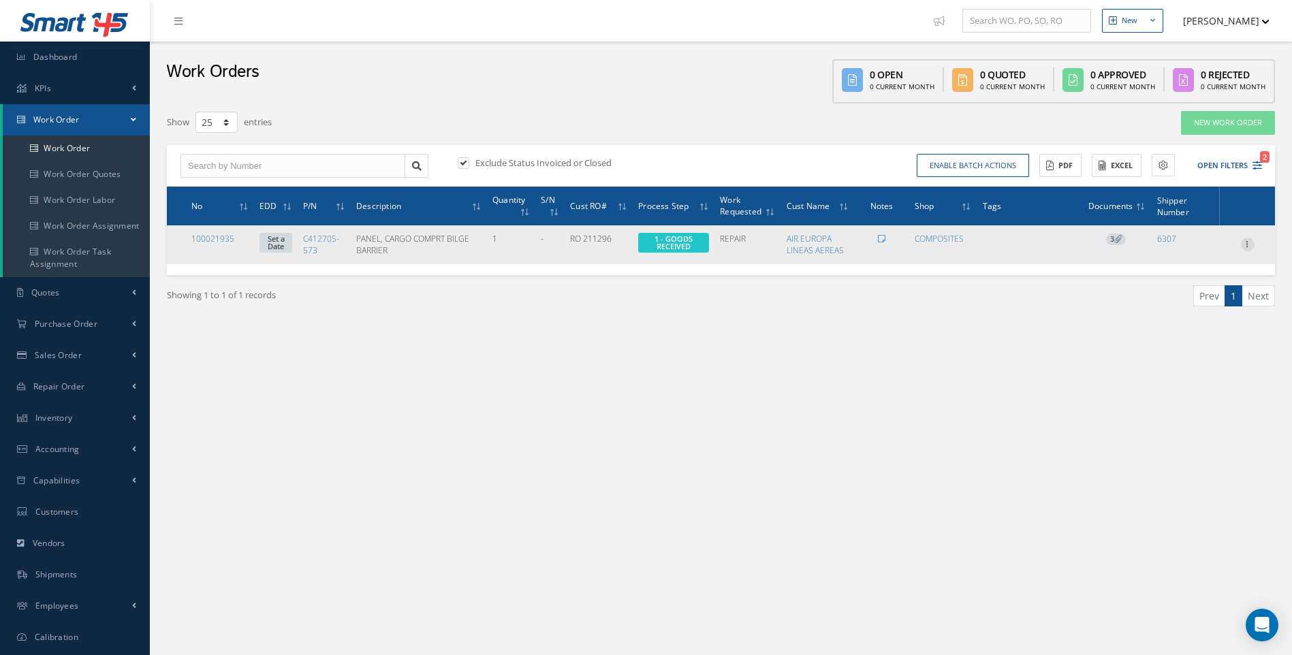
click at [1245, 242] on icon at bounding box center [1248, 243] width 14 height 11
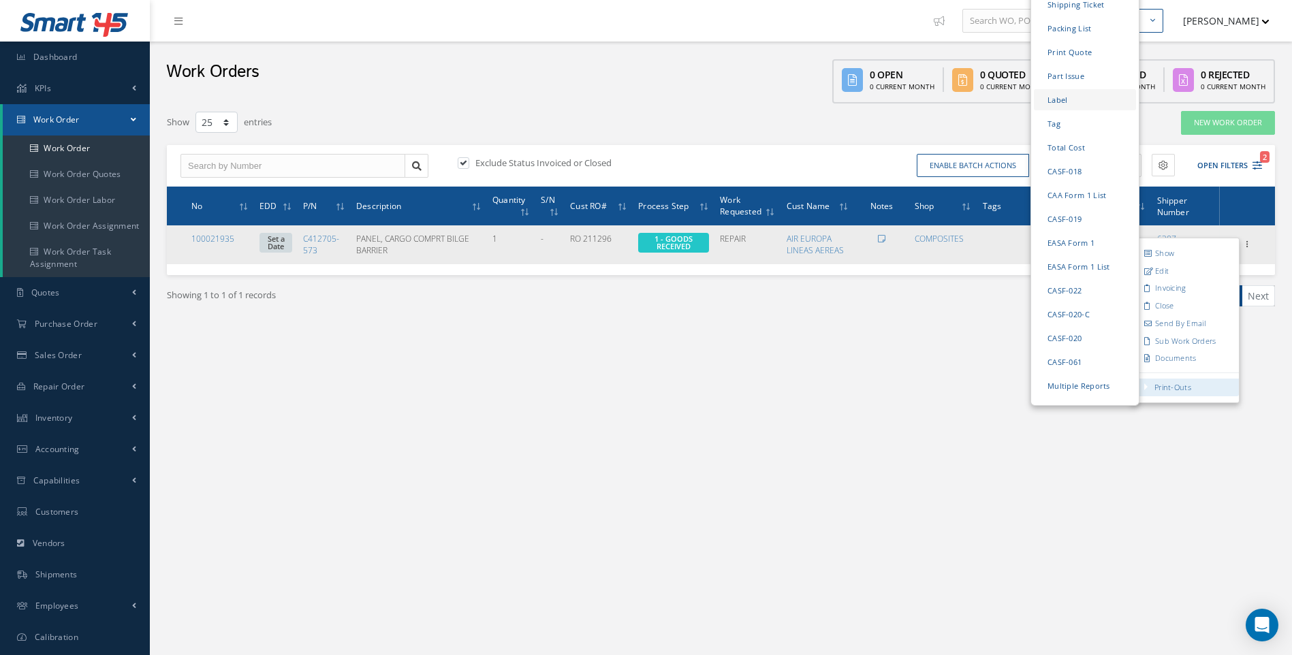
click at [1056, 89] on link "Label" at bounding box center [1085, 99] width 102 height 21
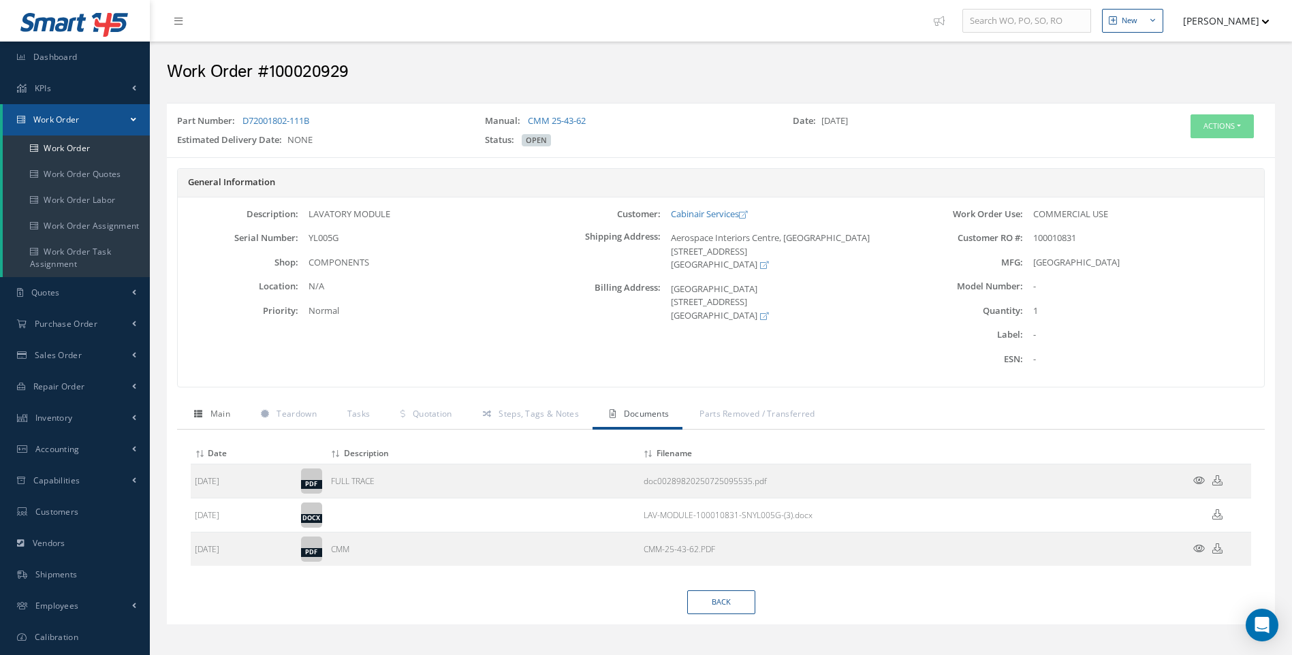
click at [227, 415] on span "Main" at bounding box center [220, 414] width 20 height 12
